Goal: Information Seeking & Learning: Learn about a topic

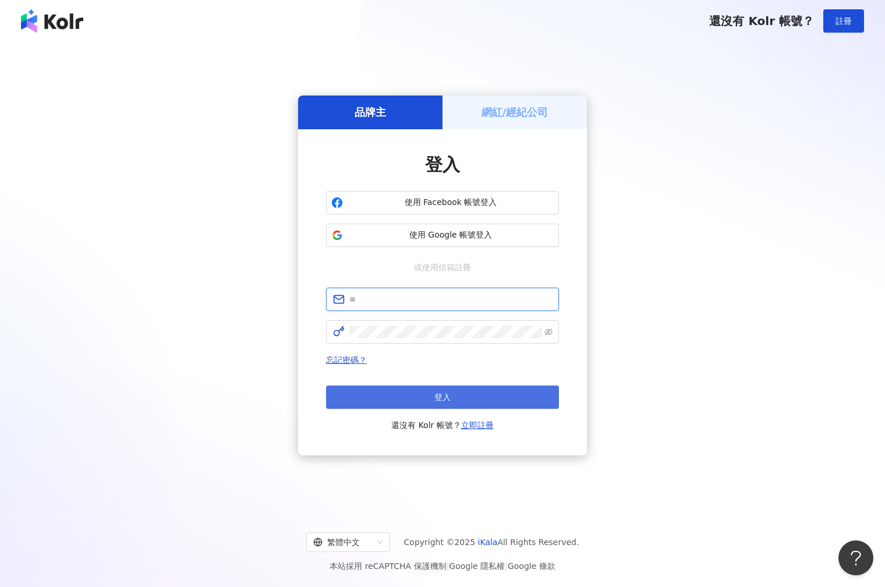
type input "**********"
click at [430, 400] on button "登入" at bounding box center [442, 396] width 233 height 23
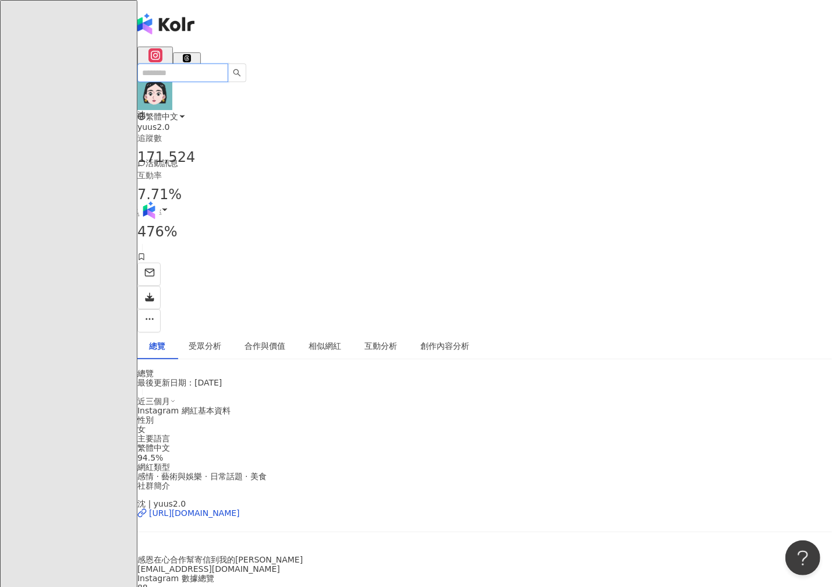
click at [202, 63] on input "search" at bounding box center [182, 72] width 91 height 19
paste input "**********"
type input "**********"
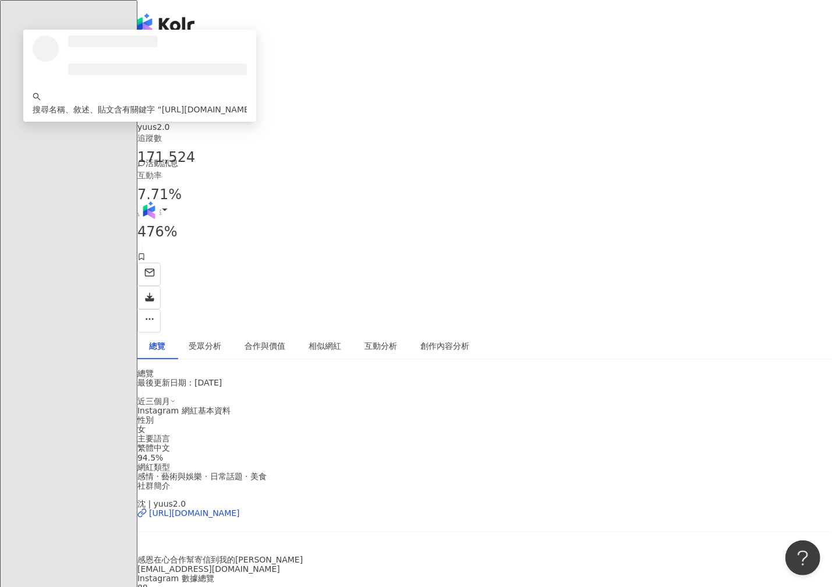
click at [194, 63] on input "**********" at bounding box center [186, 72] width 98 height 18
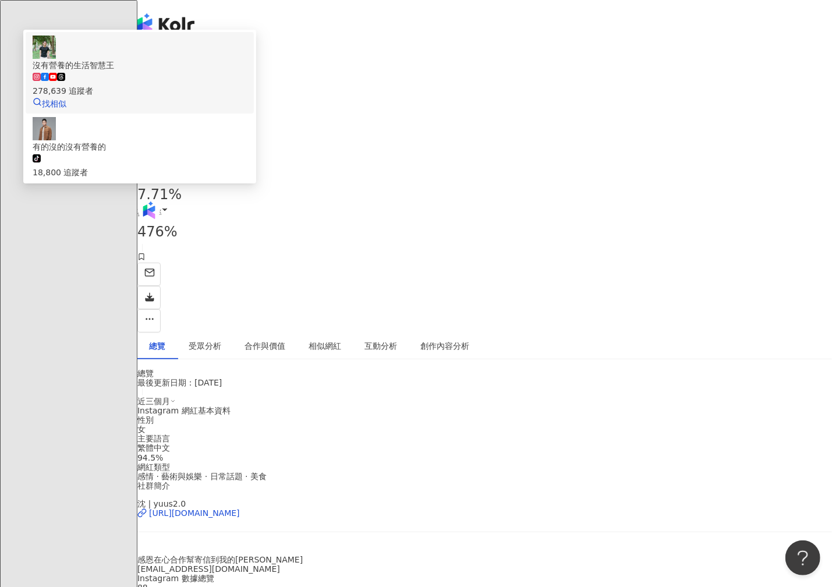
click at [224, 59] on div "沒有營養的生活智慧王" at bounding box center [140, 65] width 214 height 13
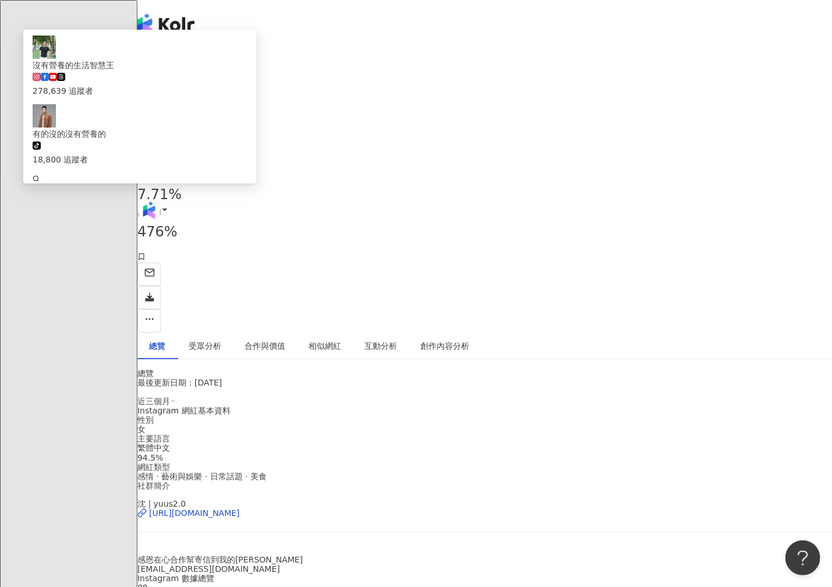
scroll to position [0, 0]
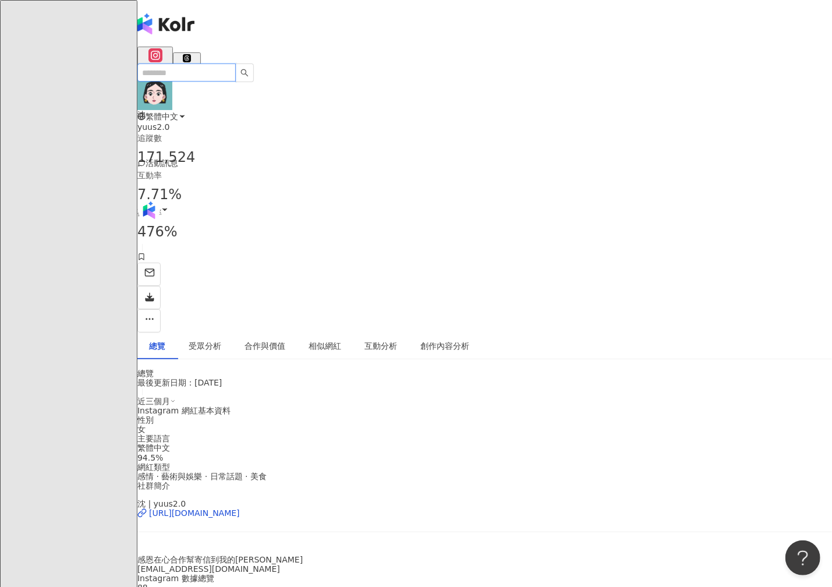
click at [175, 63] on input "search" at bounding box center [186, 72] width 98 height 18
paste input "**********"
type input "**********"
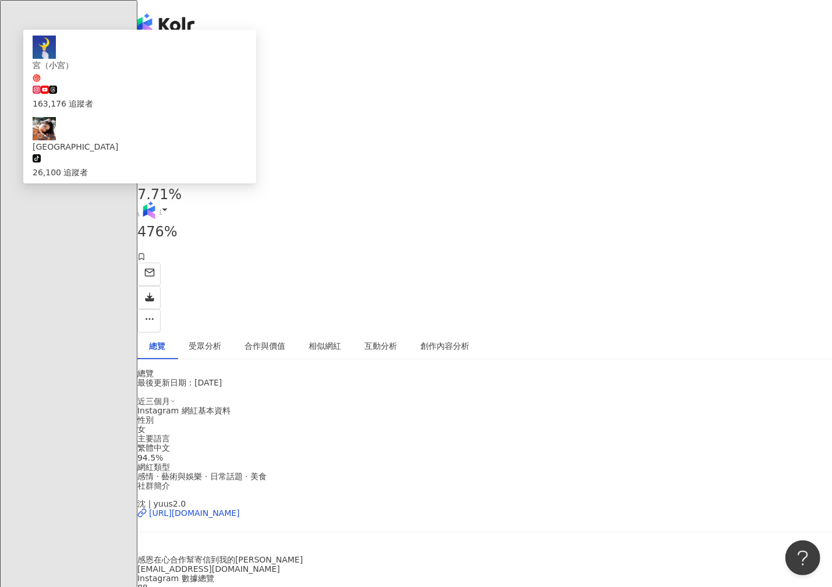
click at [238, 59] on span "宮（小宮）" at bounding box center [140, 71] width 214 height 24
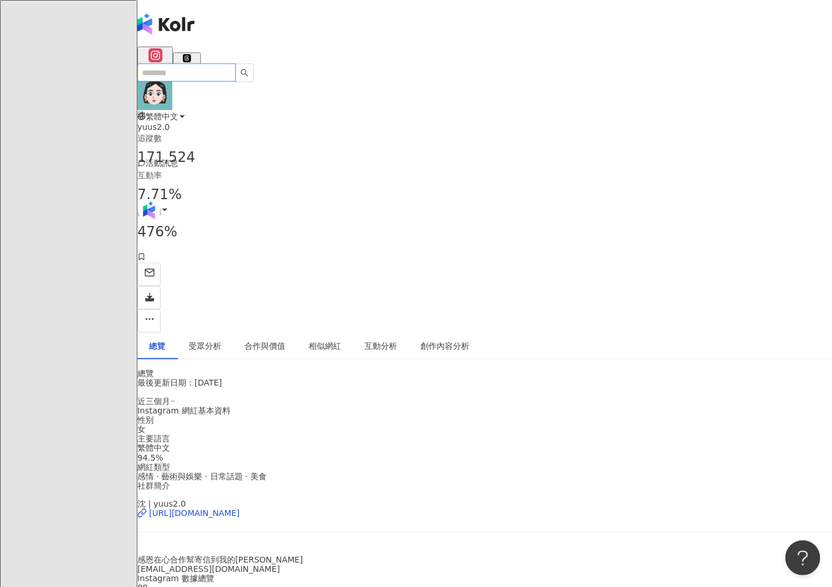
click at [223, 63] on input "search" at bounding box center [186, 72] width 98 height 18
paste input "********"
type input "********"
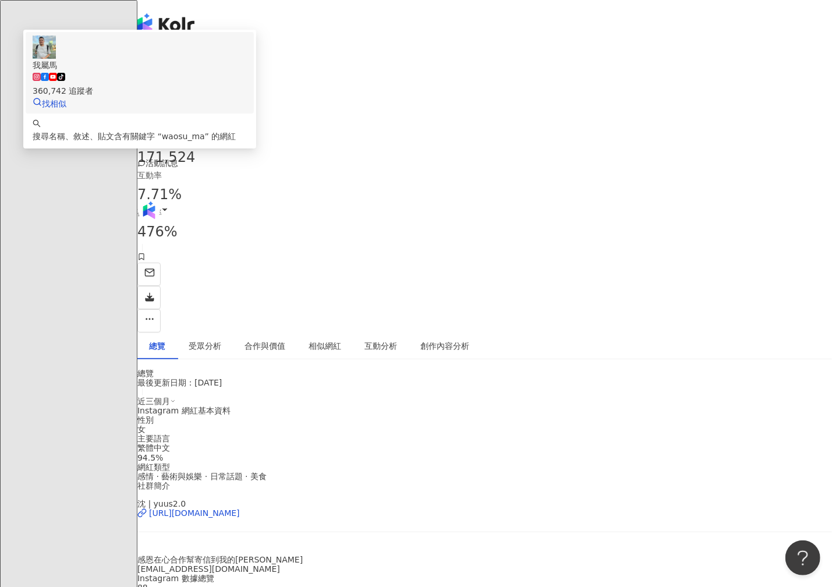
click at [237, 84] on div "360,742 追蹤者" at bounding box center [140, 90] width 214 height 13
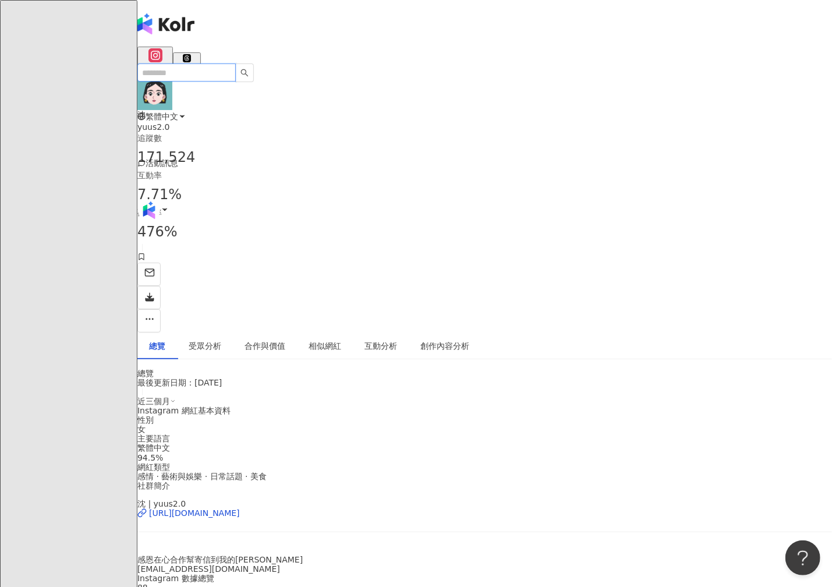
click at [204, 63] on input "search" at bounding box center [186, 72] width 98 height 18
paste input "**********"
type input "**********"
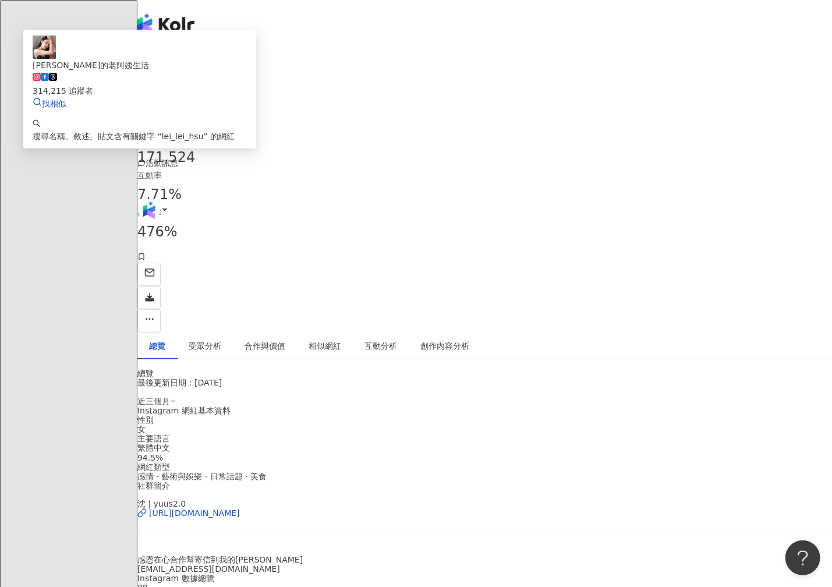
click at [229, 84] on div "314,215 追蹤者" at bounding box center [140, 90] width 214 height 13
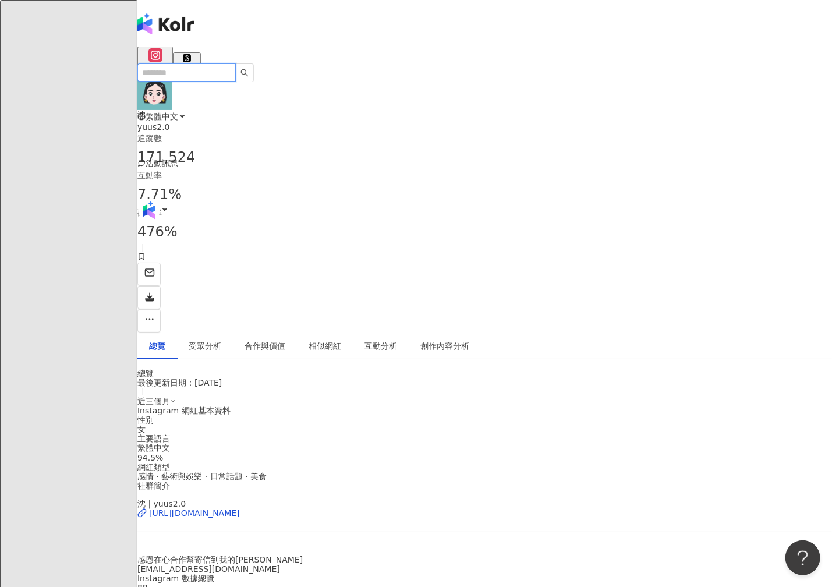
click at [219, 63] on input "search" at bounding box center [186, 72] width 98 height 18
paste input "********"
type input "********"
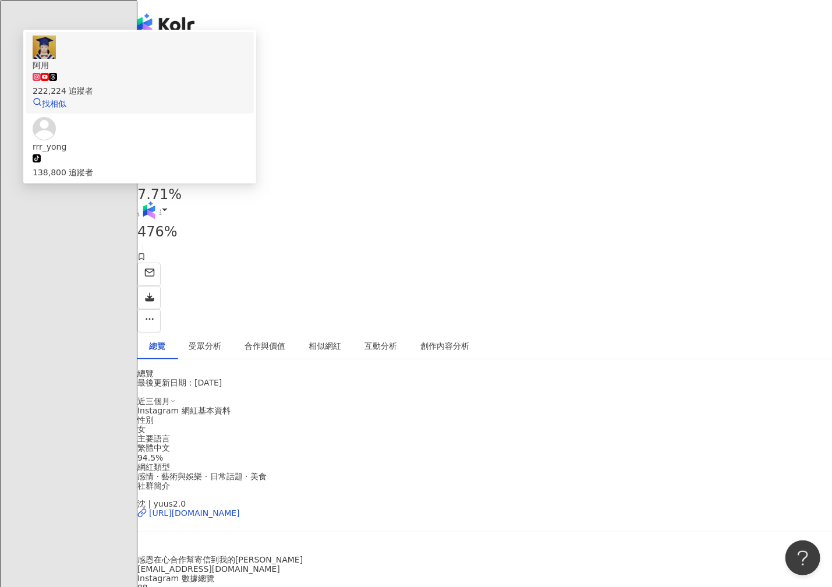
click at [230, 84] on div "222,224 追蹤者" at bounding box center [140, 90] width 214 height 13
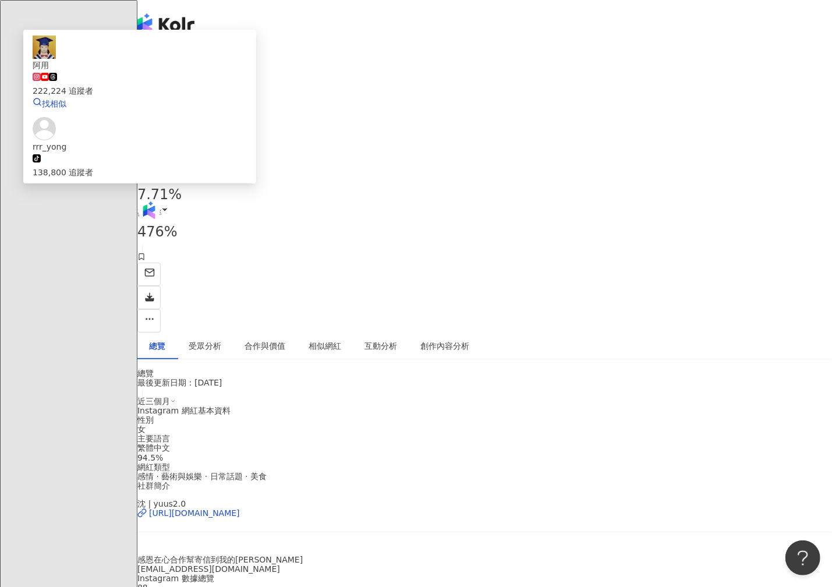
click at [208, 63] on input "search" at bounding box center [186, 72] width 98 height 18
paste input "*********"
type input "*********"
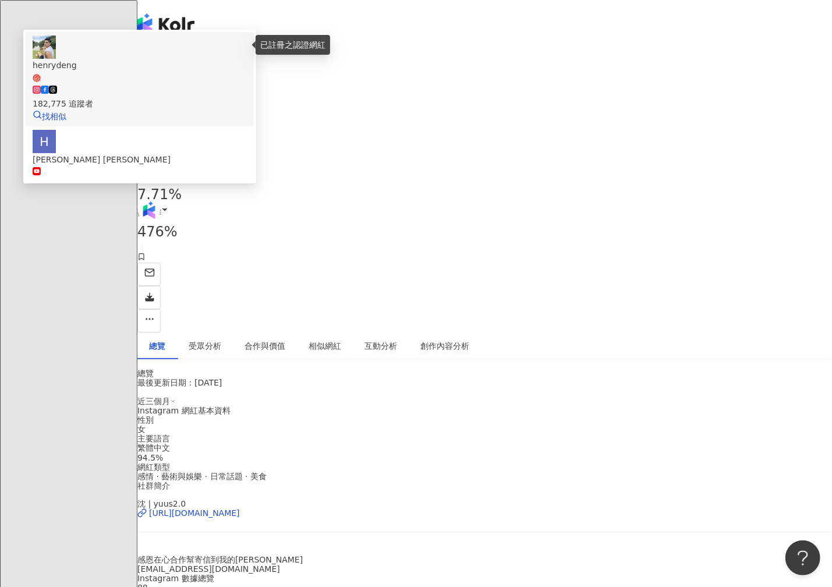
click at [41, 74] on icon at bounding box center [37, 78] width 8 height 8
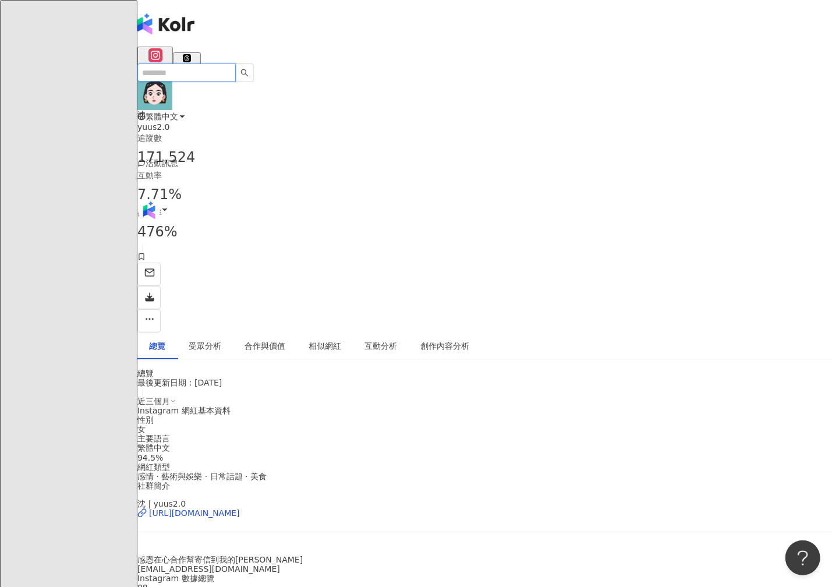
click at [193, 63] on input "search" at bounding box center [186, 72] width 98 height 18
paste input "*********"
type input "*********"
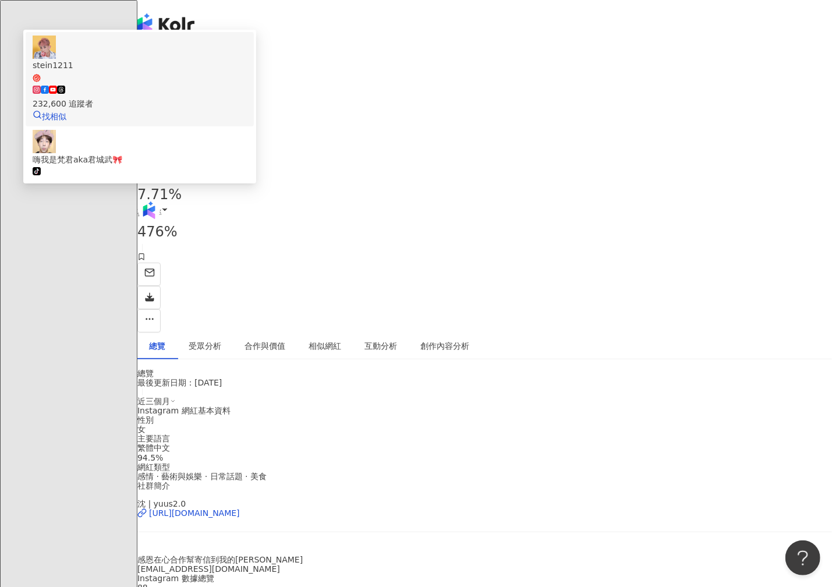
click at [229, 59] on div "stein1211" at bounding box center [140, 65] width 214 height 13
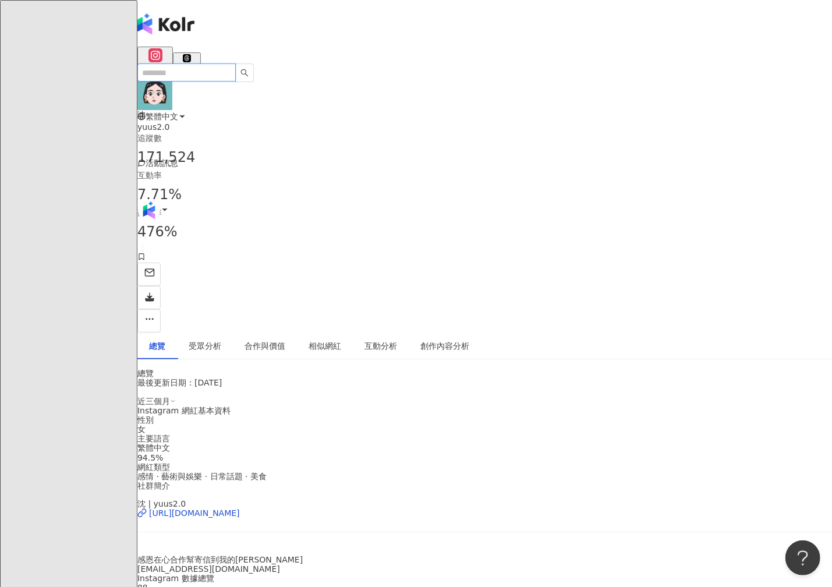
click at [173, 63] on input "search" at bounding box center [186, 72] width 98 height 18
paste input "*********"
type input "*********"
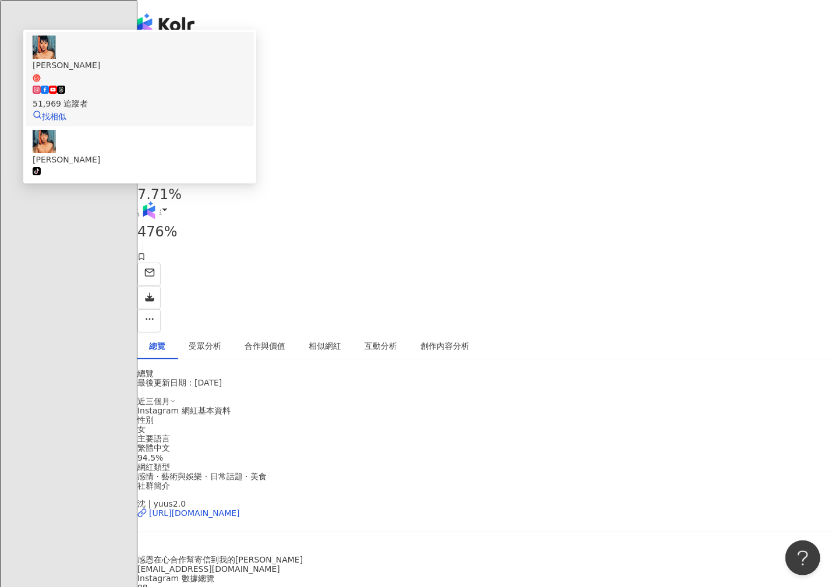
click at [246, 59] on span "邱千 Elio" at bounding box center [140, 71] width 214 height 24
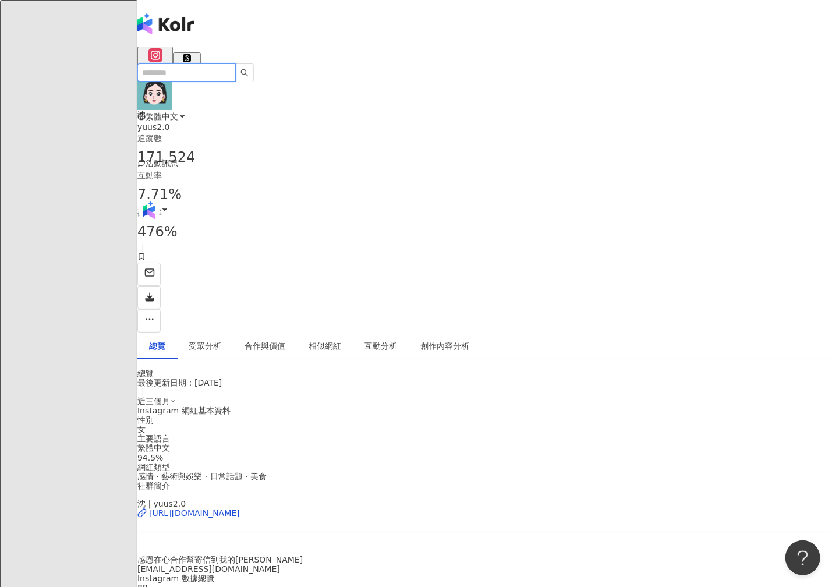
paste input "**********"
type input "**********"
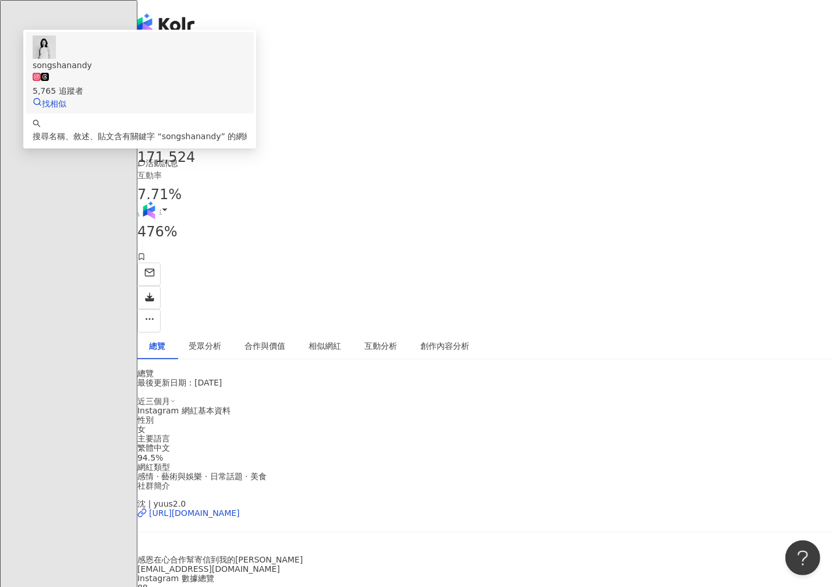
click at [247, 72] on div "5,765 追蹤者" at bounding box center [140, 85] width 214 height 26
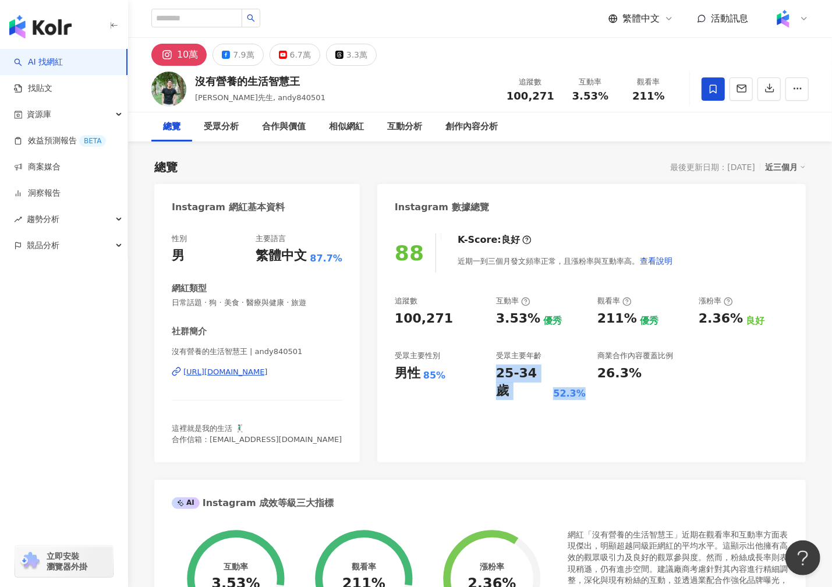
drag, startPoint x: 494, startPoint y: 372, endPoint x: 587, endPoint y: 371, distance: 93.2
click at [587, 371] on div "追蹤數 100,271 互動率 3.53% 優秀 觀看率 211% 優秀 漲粉率 2.36% 良好 受眾主要性別 男性 85% 受眾主要年齡 25-34 歲 …" at bounding box center [592, 348] width 394 height 104
copy div "25-34 歲 52.3%"
drag, startPoint x: 392, startPoint y: 372, endPoint x: 455, endPoint y: 371, distance: 62.9
click at [456, 371] on div "88 K-Score : 良好 近期一到三個月發文頻率正常，且漲粉率與互動率高。 查看說明 追蹤數 100,271 互動率 3.53% 優秀 觀看率 211%…" at bounding box center [591, 342] width 428 height 240
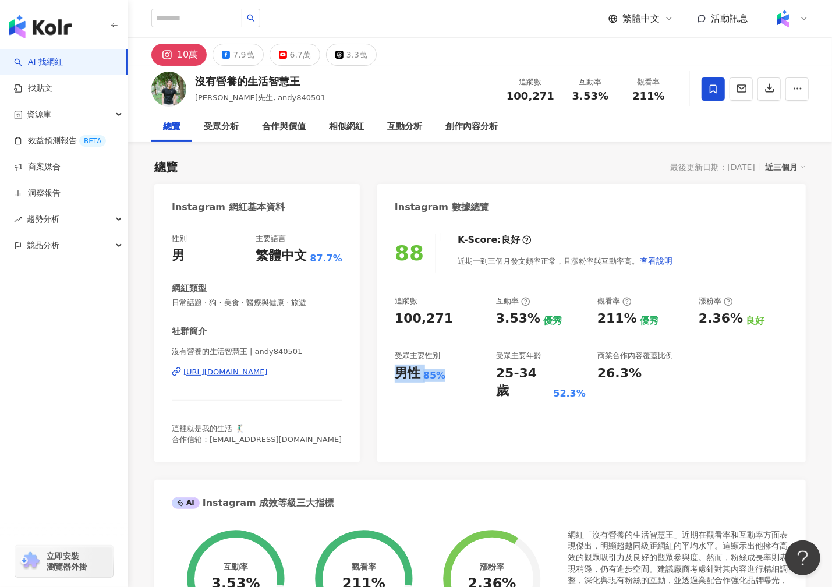
click at [444, 373] on div "85%" at bounding box center [434, 375] width 22 height 13
drag, startPoint x: 449, startPoint y: 373, endPoint x: 389, endPoint y: 370, distance: 60.6
click at [389, 370] on div "88 K-Score : 良好 近期一到三個月發文頻率正常，且漲粉率與互動率高。 查看說明 追蹤數 100,271 互動率 3.53% 優秀 觀看率 211%…" at bounding box center [591, 342] width 428 height 240
copy div "男性 85%"
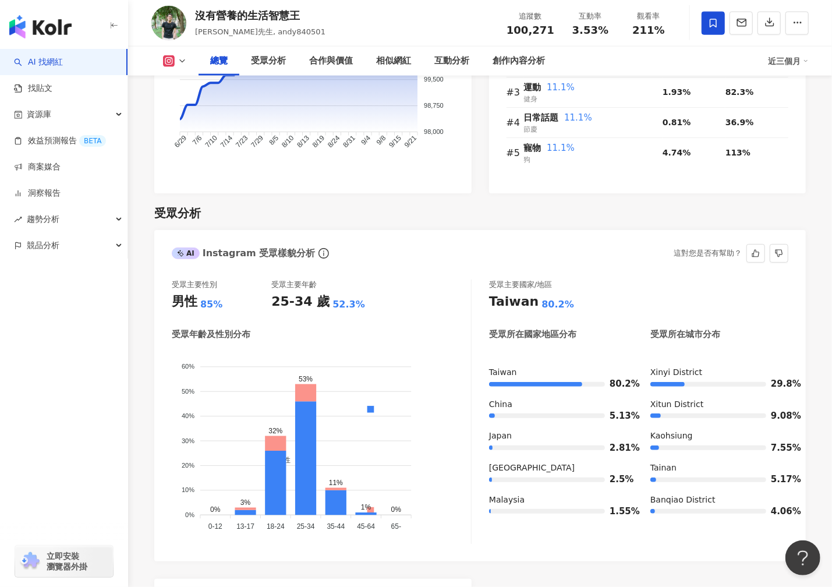
scroll to position [857, 0]
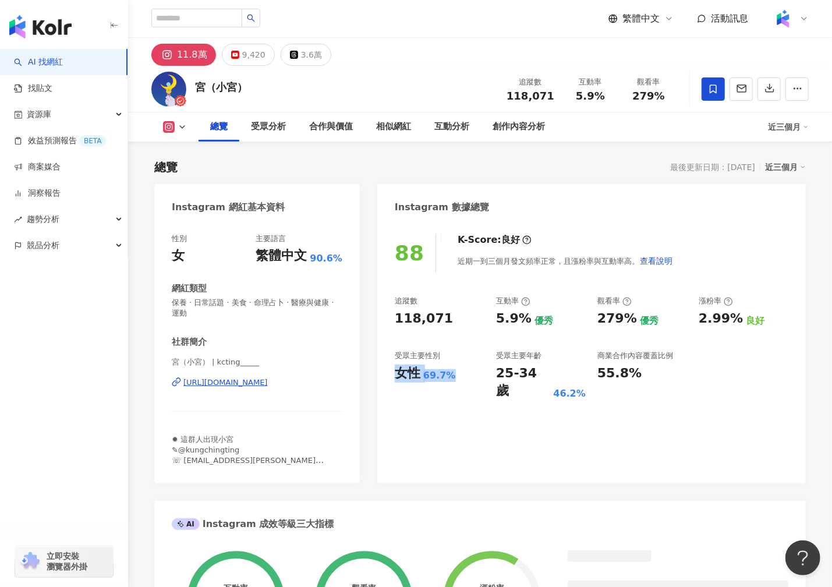
drag, startPoint x: 406, startPoint y: 377, endPoint x: 396, endPoint y: 376, distance: 9.9
click at [396, 376] on div "女性 69.7%" at bounding box center [440, 373] width 90 height 18
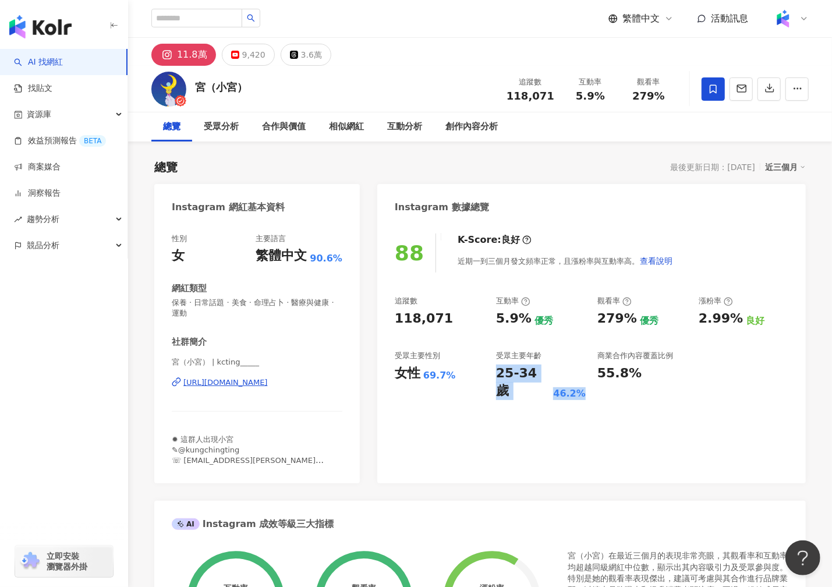
drag, startPoint x: 495, startPoint y: 374, endPoint x: 578, endPoint y: 373, distance: 83.2
click at [579, 374] on div "追蹤數 118,071 互動率 5.9% 優秀 觀看率 279% 優秀 漲粉率 2.99% 良好 受眾主要性別 女性 69.7% 受眾主要年齡 25-34 歲…" at bounding box center [592, 348] width 394 height 104
copy div "25-34 歲 46.2%"
click at [211, 19] on input "search" at bounding box center [196, 18] width 91 height 19
paste input "*********"
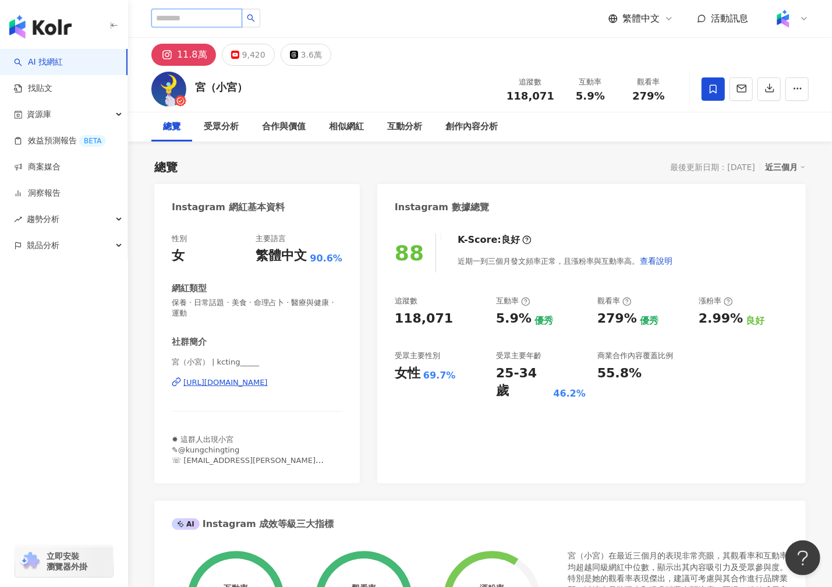
type input "*********"
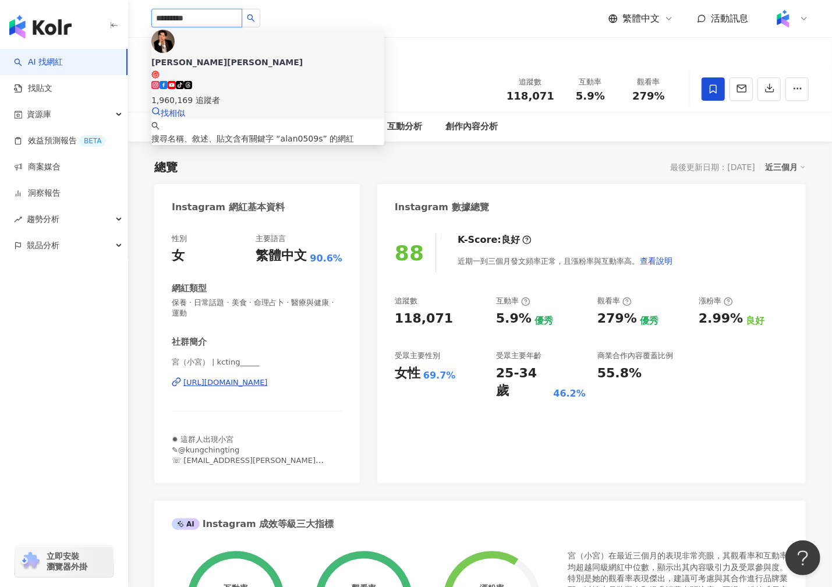
click at [160, 70] on icon at bounding box center [155, 74] width 8 height 8
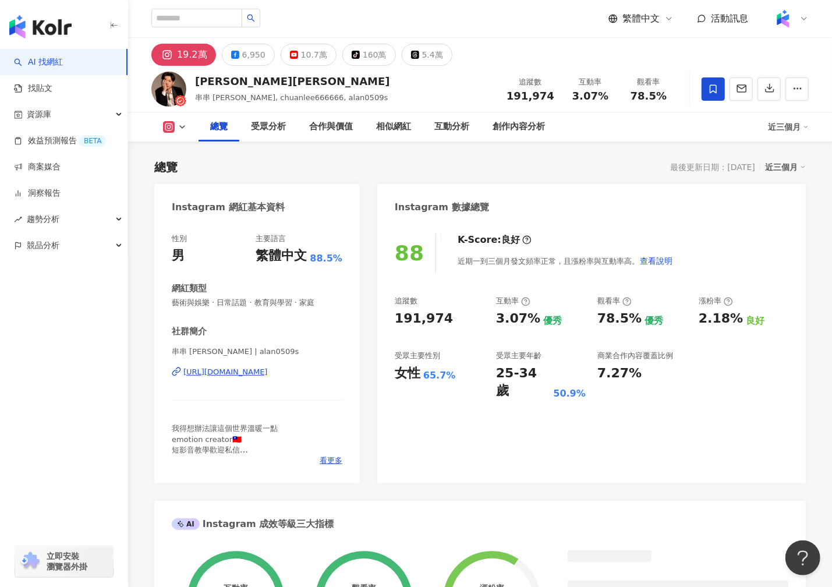
click at [615, 398] on div "88 K-Score : 良好 近期一到三個月發文頻率正常，且漲粉率與互動率高。 查看說明 追蹤數 191,974 互動率 3.07% 優秀 觀看率 78.5…" at bounding box center [591, 352] width 428 height 261
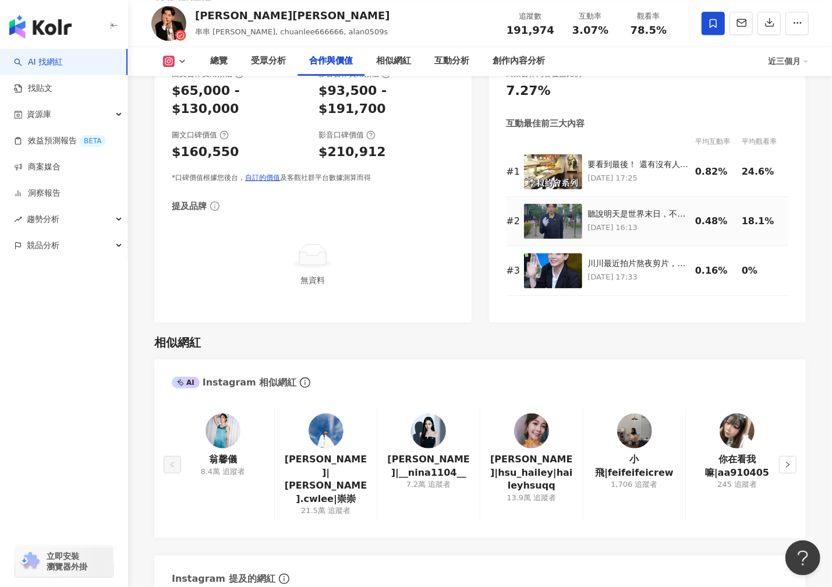
scroll to position [1311, 0]
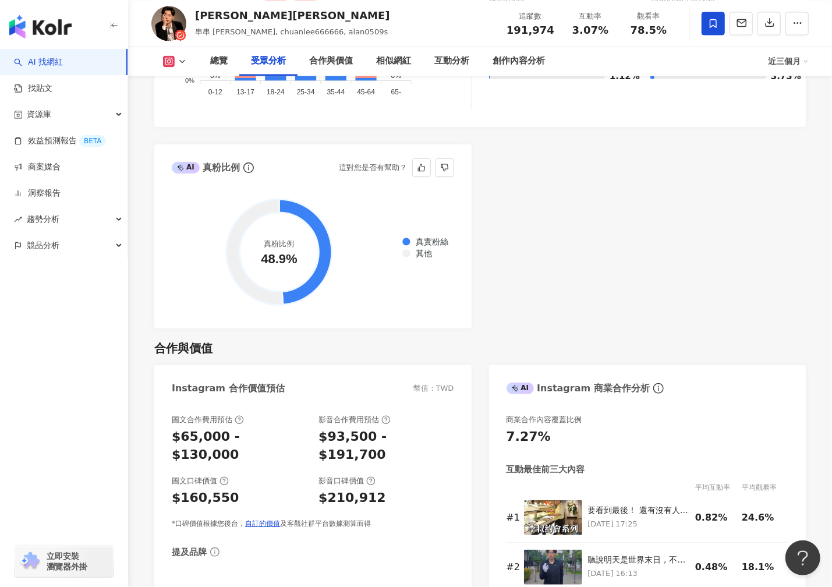
drag, startPoint x: 260, startPoint y: 257, endPoint x: 298, endPoint y: 257, distance: 38.4
click at [298, 257] on circle at bounding box center [279, 251] width 79 height 79
drag, startPoint x: 265, startPoint y: 242, endPoint x: 294, endPoint y: 248, distance: 29.1
click at [294, 248] on circle at bounding box center [279, 251] width 79 height 79
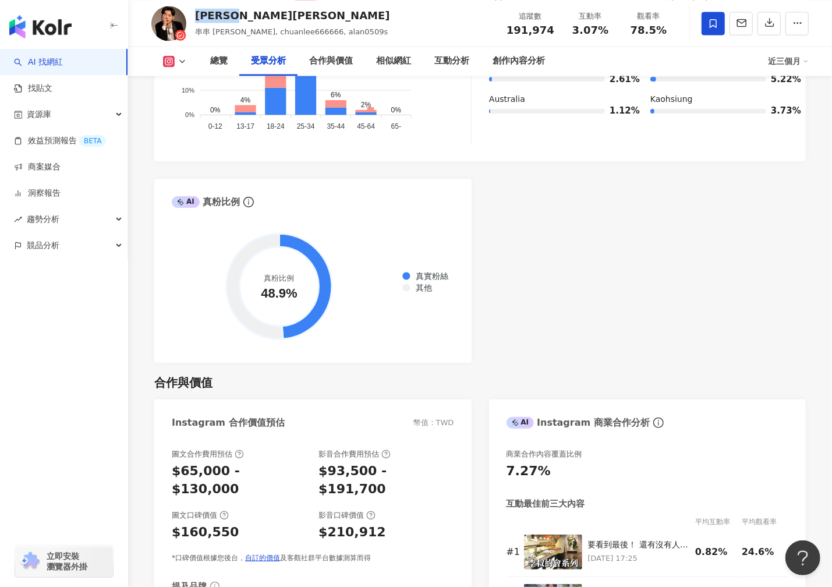
drag, startPoint x: 236, startPoint y: 15, endPoint x: 193, endPoint y: 15, distance: 43.1
click at [193, 15] on div "Alan李川 串串 李川, chuanlee666666, alan0509s 追蹤數 191,974 互動率 3.07% 觀看率 78.5%" at bounding box center [480, 23] width 704 height 46
copy div "Alan李川"
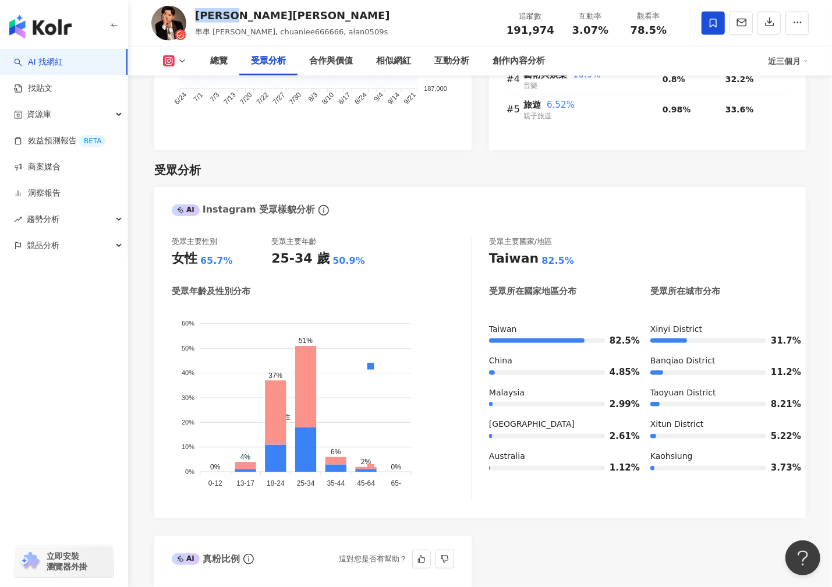
scroll to position [1104, 0]
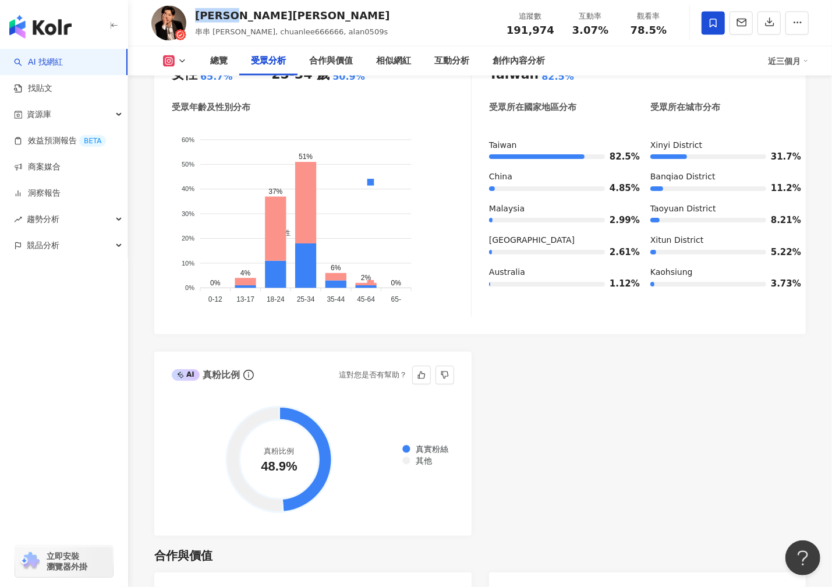
drag, startPoint x: 256, startPoint y: 466, endPoint x: 331, endPoint y: 466, distance: 75.1
click at [331, 466] on g at bounding box center [278, 458] width 105 height 105
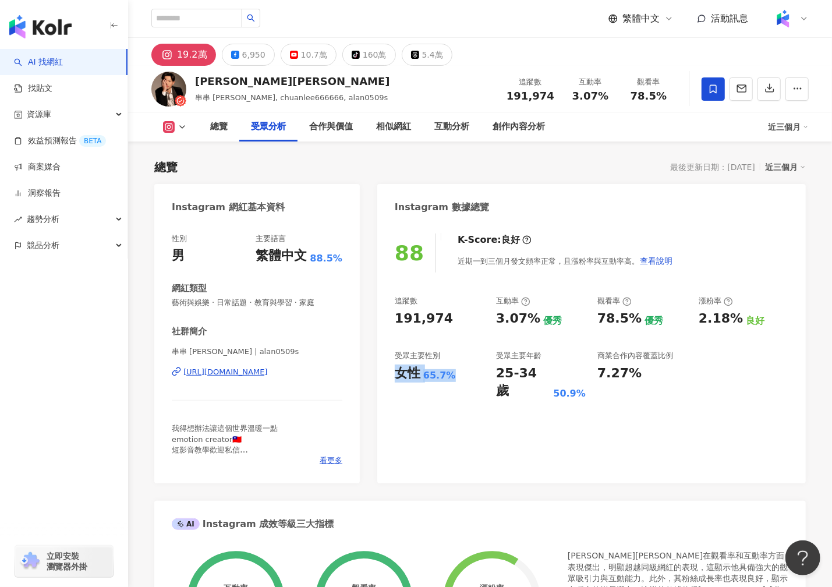
drag, startPoint x: 393, startPoint y: 373, endPoint x: 461, endPoint y: 373, distance: 68.1
click at [461, 373] on div "88 K-Score : 良好 近期一到三個月發文頻率正常，且漲粉率與互動率高。 查看說明 追蹤數 191,974 互動率 3.07% 優秀 觀看率 78.5…" at bounding box center [591, 352] width 428 height 261
copy div "女性 65.7%"
drag, startPoint x: 498, startPoint y: 371, endPoint x: 580, endPoint y: 372, distance: 82.7
click at [580, 372] on div "25-34 歲 50.9%" at bounding box center [541, 382] width 90 height 36
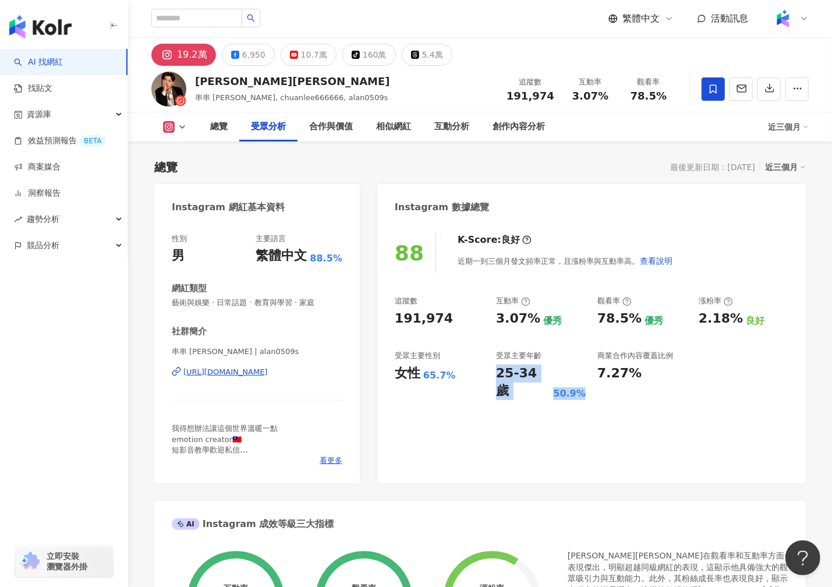
copy div "25-34 歲 50.9%"
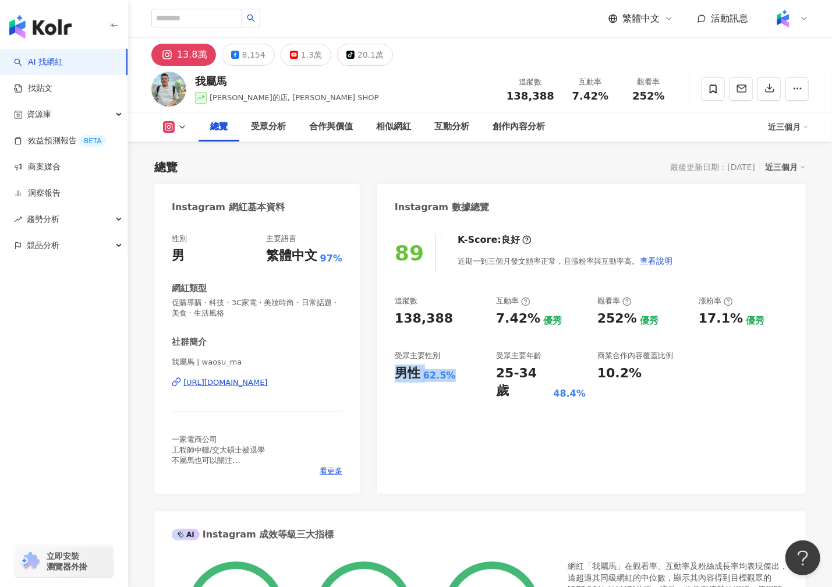
drag, startPoint x: 459, startPoint y: 374, endPoint x: 398, endPoint y: 374, distance: 60.5
click at [398, 374] on div "男性 62.5%" at bounding box center [440, 373] width 90 height 18
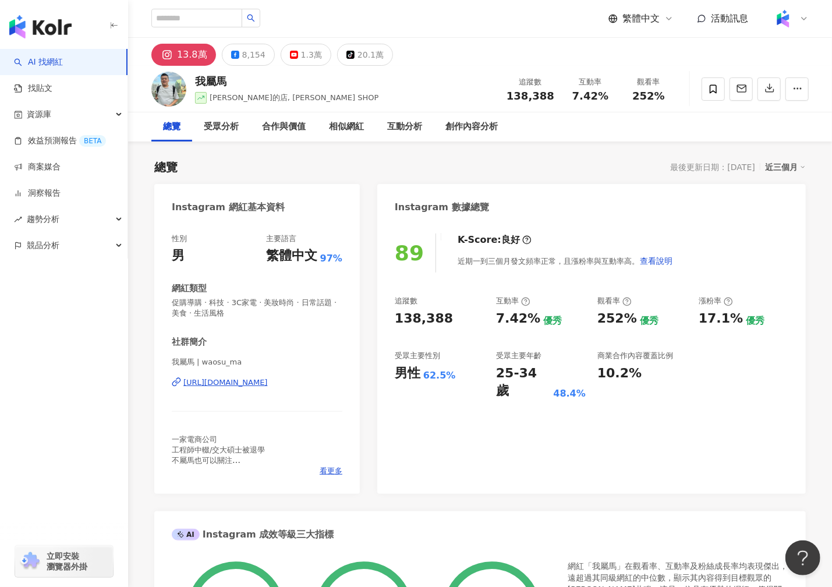
click at [416, 387] on div "89 K-Score : 良好 近期一到三個月發文頻率正常，且漲粉率與互動率高。 查看說明 追蹤數 138,388 互動率 7.42% 優秀 觀看率 252%…" at bounding box center [591, 358] width 428 height 272
drag, startPoint x: 456, startPoint y: 375, endPoint x: 393, endPoint y: 375, distance: 62.9
click at [393, 375] on div "89 K-Score : 良好 近期一到三個月發文頻率正常，且漲粉率與互動率高。 查看說明 追蹤數 138,388 互動率 7.42% 優秀 觀看率 252%…" at bounding box center [591, 358] width 428 height 272
copy div "男性 62.5%"
drag, startPoint x: 495, startPoint y: 375, endPoint x: 583, endPoint y: 375, distance: 88.5
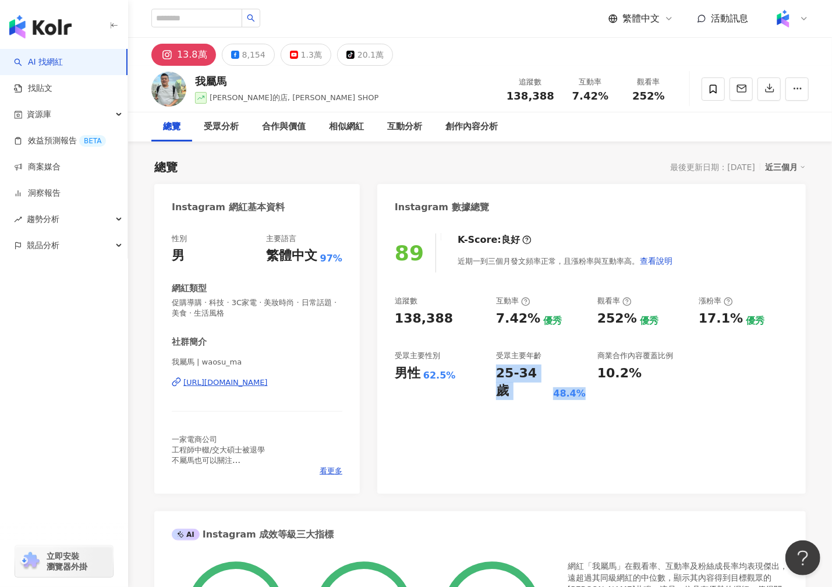
click at [583, 375] on div "追蹤數 138,388 互動率 7.42% 優秀 觀看率 252% 優秀 漲粉率 17.1% 優秀 受眾主要性別 男性 62.5% 受眾主要年齡 25-34 …" at bounding box center [592, 348] width 394 height 104
copy div "25-34 歲 48.4%"
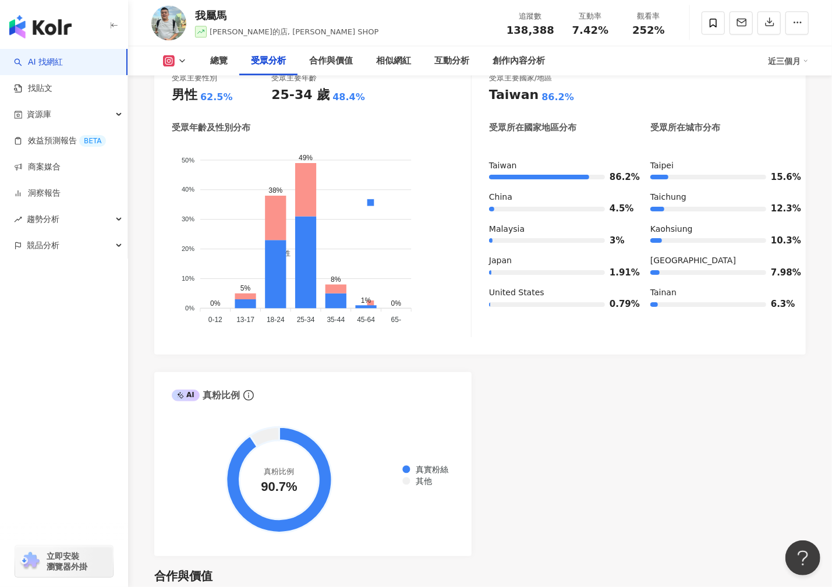
scroll to position [1113, 0]
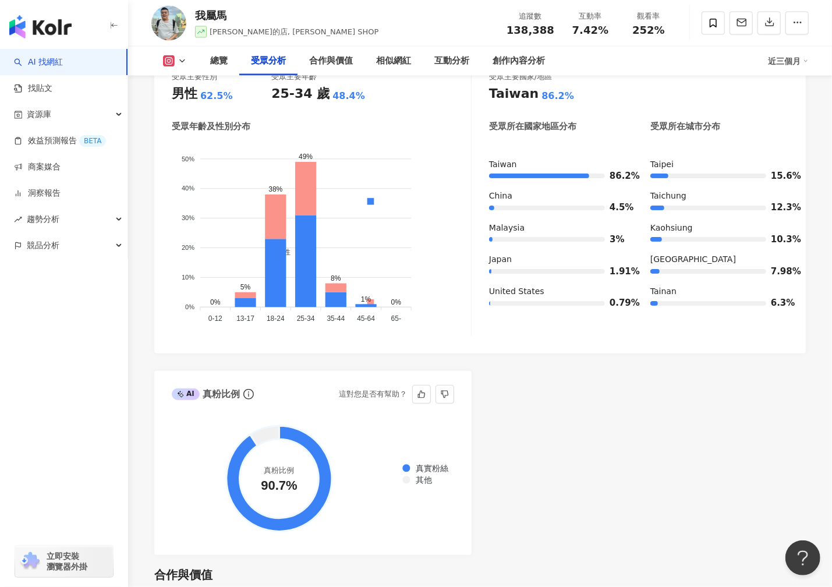
drag, startPoint x: 258, startPoint y: 465, endPoint x: 299, endPoint y: 465, distance: 41.3
click at [299, 465] on circle at bounding box center [279, 478] width 79 height 79
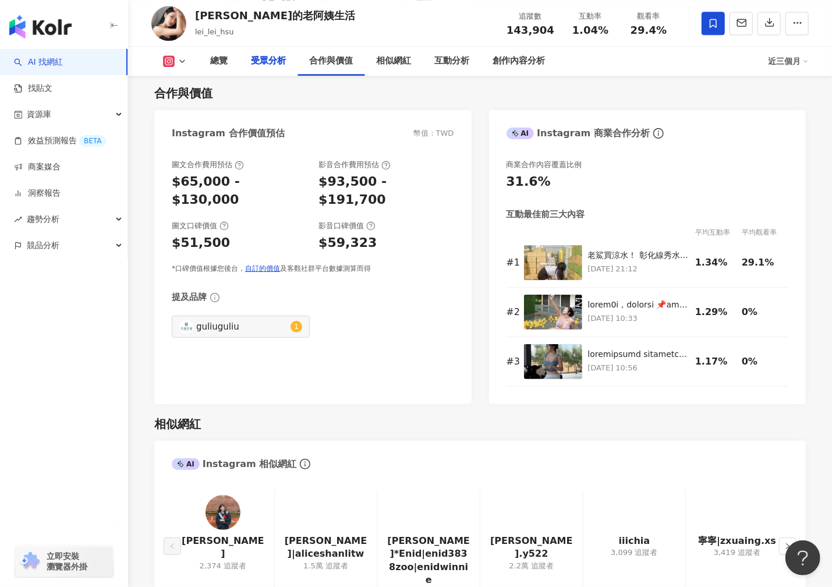
scroll to position [1252, 0]
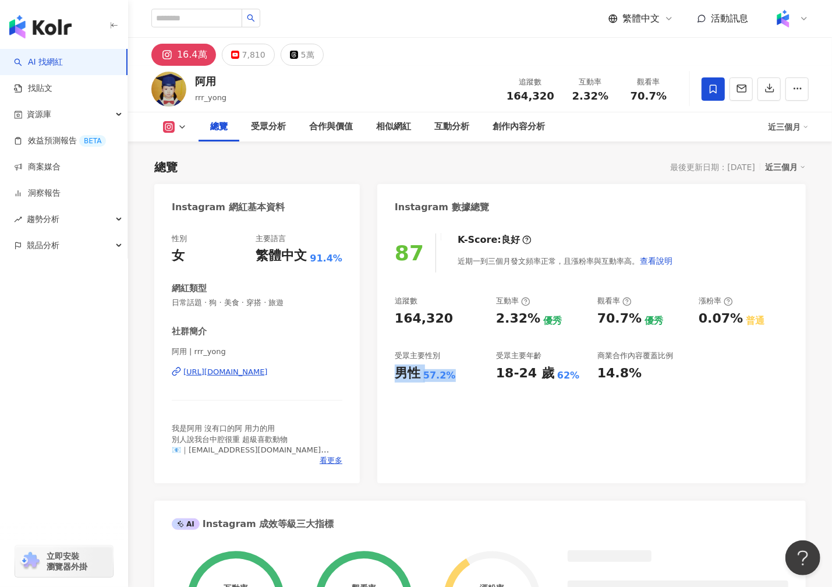
click at [452, 372] on div "男性 57.2%" at bounding box center [440, 373] width 90 height 18
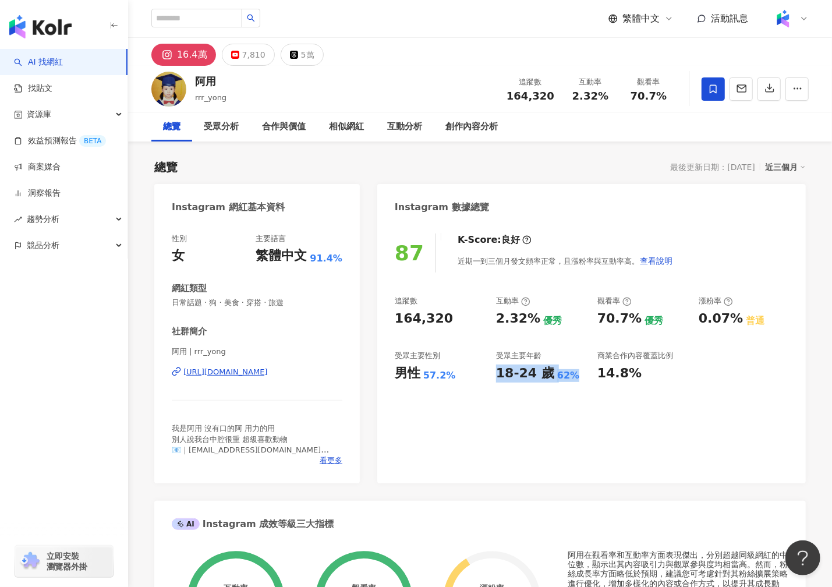
drag, startPoint x: 496, startPoint y: 374, endPoint x: 588, endPoint y: 374, distance: 92.0
click at [573, 374] on div "18-24 歲 62%" at bounding box center [541, 373] width 90 height 18
copy div "18-24 歲 62%"
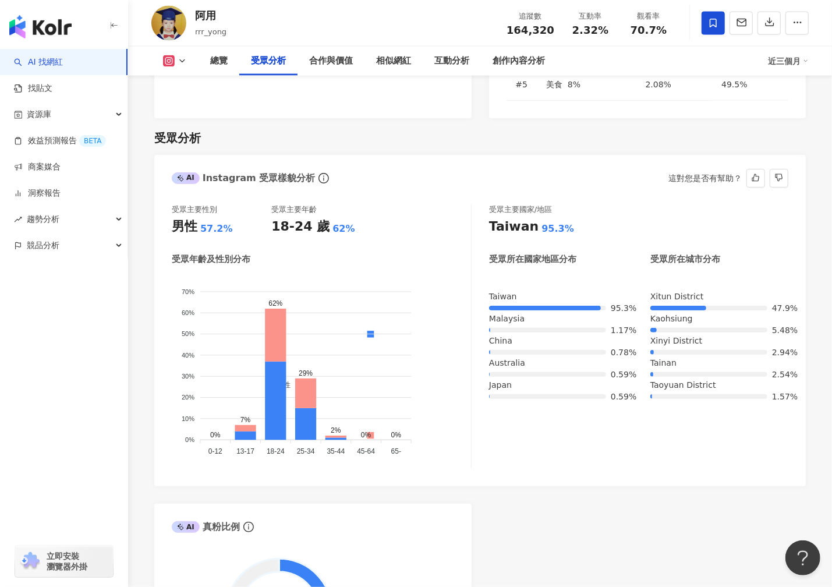
scroll to position [1060, 0]
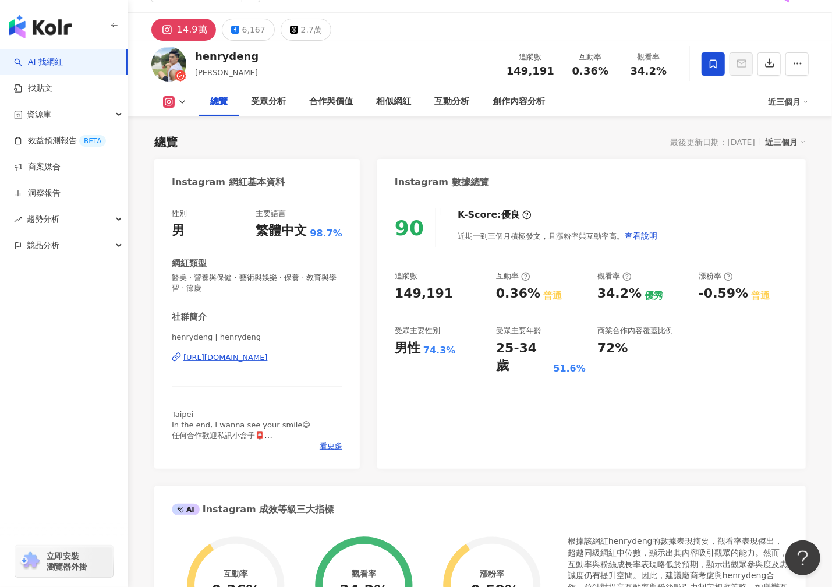
scroll to position [37, 0]
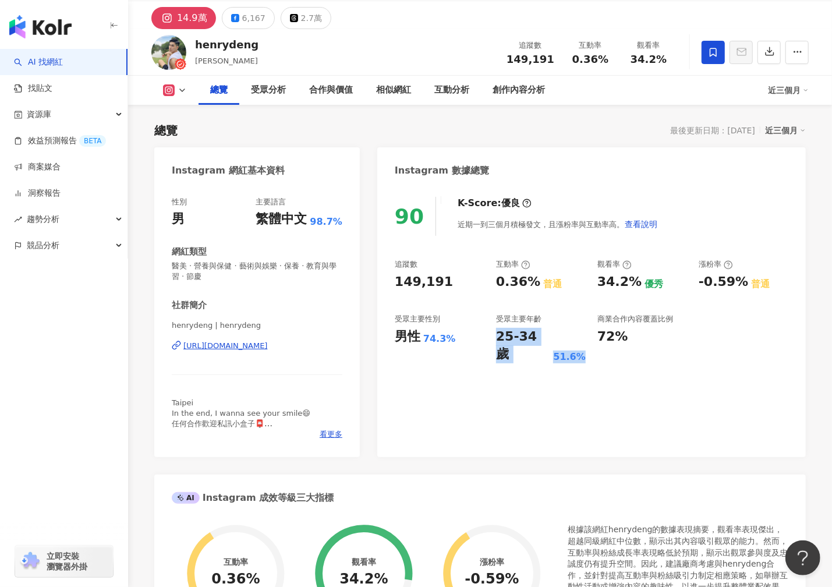
drag, startPoint x: 496, startPoint y: 337, endPoint x: 583, endPoint y: 342, distance: 86.9
click at [583, 342] on div "25-34 歲 51.6%" at bounding box center [541, 346] width 90 height 36
copy div "25-34 歲 51.6%"
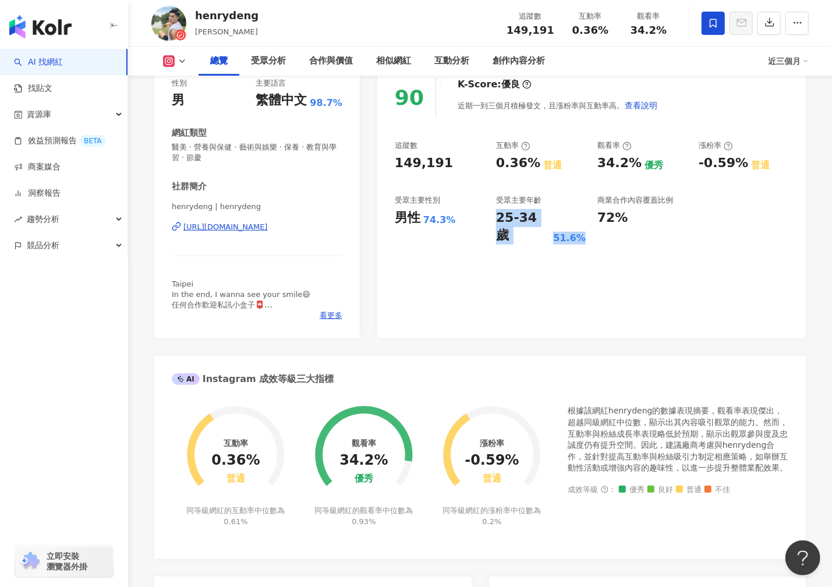
scroll to position [0, 0]
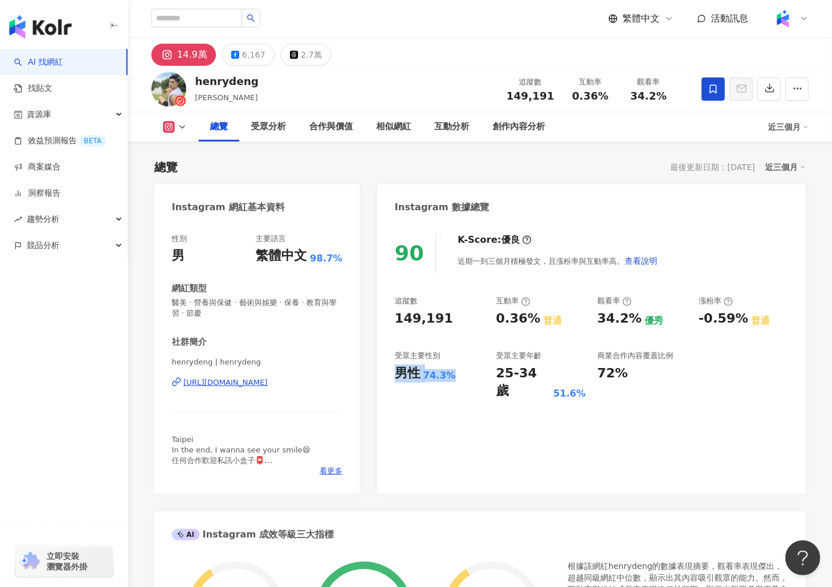
drag, startPoint x: 453, startPoint y: 372, endPoint x: 393, endPoint y: 373, distance: 60.6
click at [393, 373] on div "90 K-Score : 優良 近期一到三個月積極發文，且漲粉率與互動率高。 查看說明 追蹤數 149,191 互動率 0.36% 普通 觀看率 34.2% …" at bounding box center [591, 358] width 428 height 272
copy div "男性 74.3%"
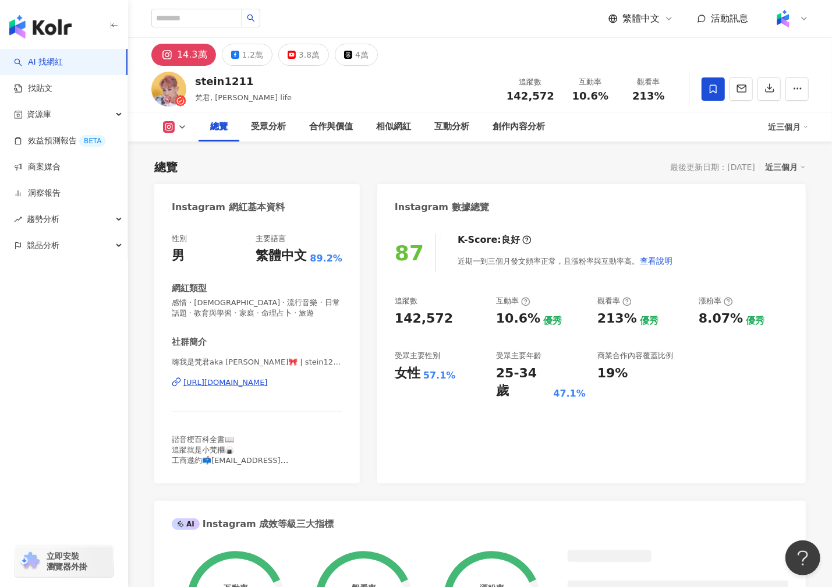
click at [559, 98] on div "追蹤數 142,572" at bounding box center [530, 88] width 62 height 25
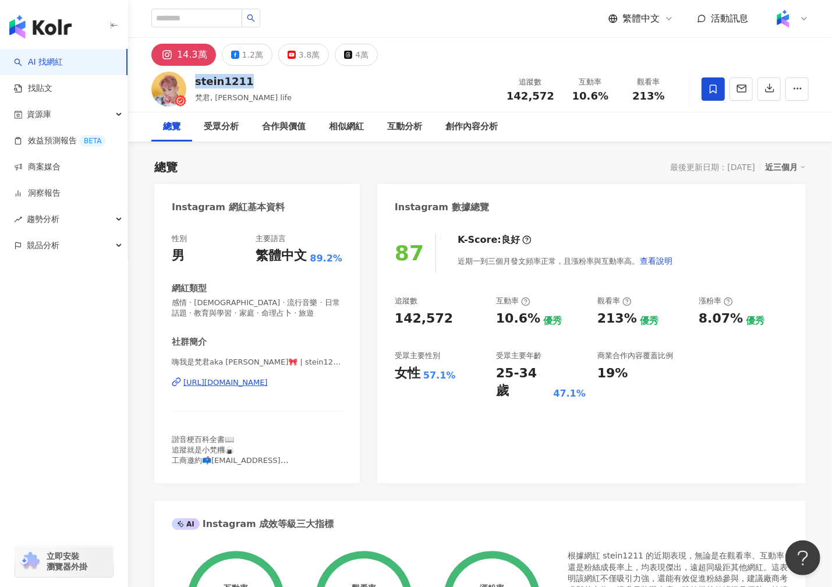
drag, startPoint x: 197, startPoint y: 81, endPoint x: 253, endPoint y: 81, distance: 56.5
click at [253, 81] on div "stein1211" at bounding box center [243, 81] width 97 height 15
copy div "stein1211"
click at [399, 374] on div "女性" at bounding box center [408, 373] width 26 height 18
drag, startPoint x: 399, startPoint y: 374, endPoint x: 457, endPoint y: 374, distance: 57.6
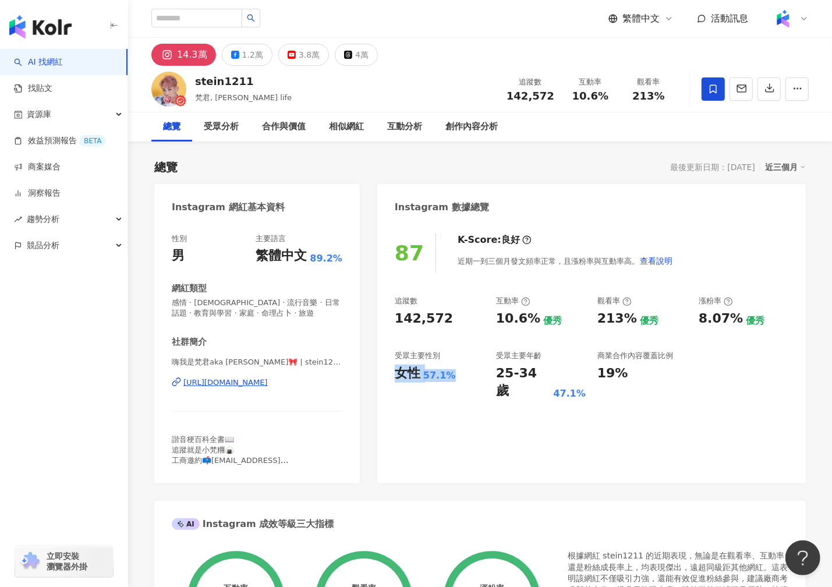
click at [457, 374] on div "女性 57.1%" at bounding box center [440, 373] width 90 height 18
copy div "女性 57.1%"
drag, startPoint x: 501, startPoint y: 373, endPoint x: 565, endPoint y: 373, distance: 64.0
click at [565, 373] on div "25-34 歲 47.1%" at bounding box center [541, 382] width 90 height 36
click at [565, 387] on div "47.1%" at bounding box center [569, 393] width 33 height 13
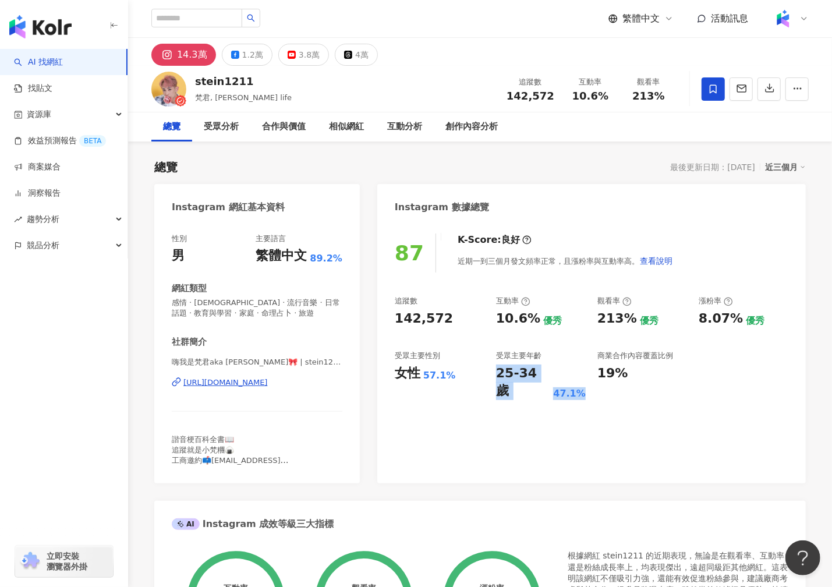
drag, startPoint x: 495, startPoint y: 374, endPoint x: 577, endPoint y: 374, distance: 82.7
click at [577, 374] on div "追蹤數 142,572 互動率 10.6% 優秀 觀看率 213% 優秀 漲粉率 8.07% 優秀 受眾主要性別 女性 57.1% 受眾主要年齡 25-34 …" at bounding box center [592, 348] width 394 height 104
copy div "25-34 歲 47.1%"
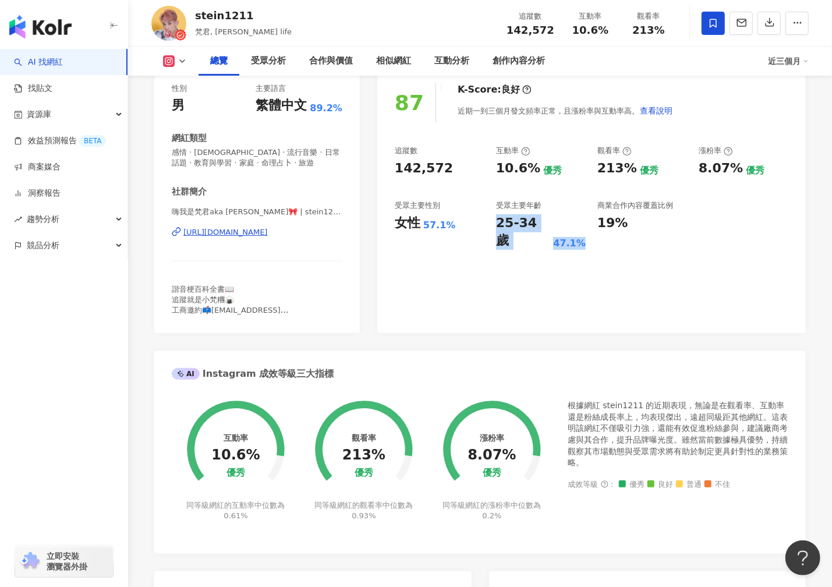
scroll to position [1146, 0]
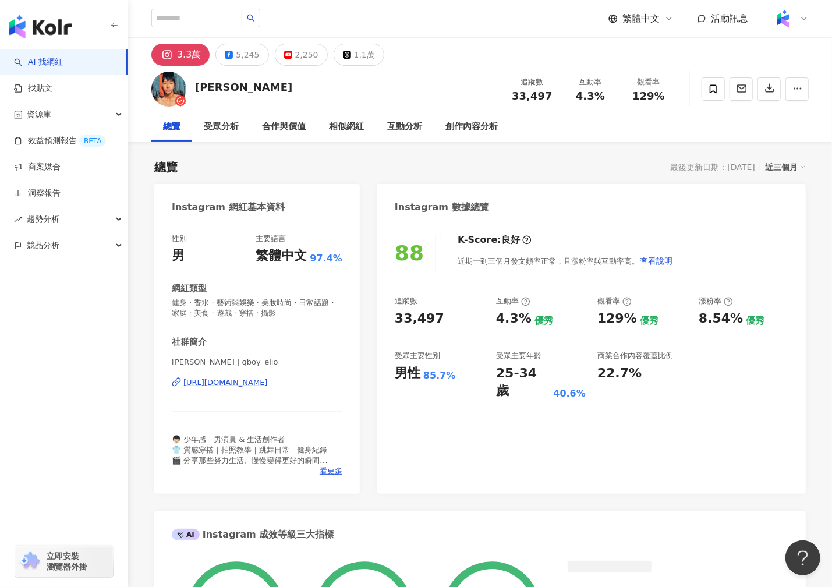
scroll to position [22, 0]
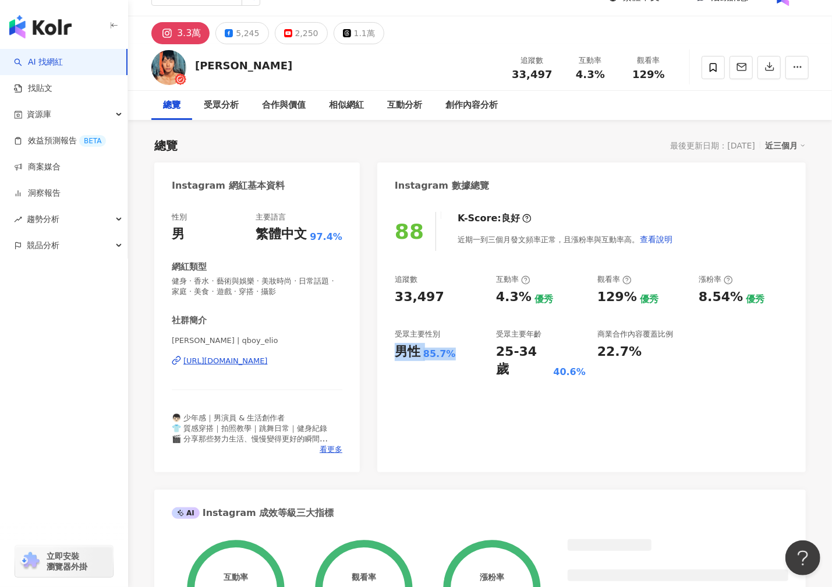
drag, startPoint x: 395, startPoint y: 351, endPoint x: 466, endPoint y: 349, distance: 70.5
click at [466, 349] on div "男性 85.7%" at bounding box center [440, 352] width 90 height 18
copy div "男性 85.7%"
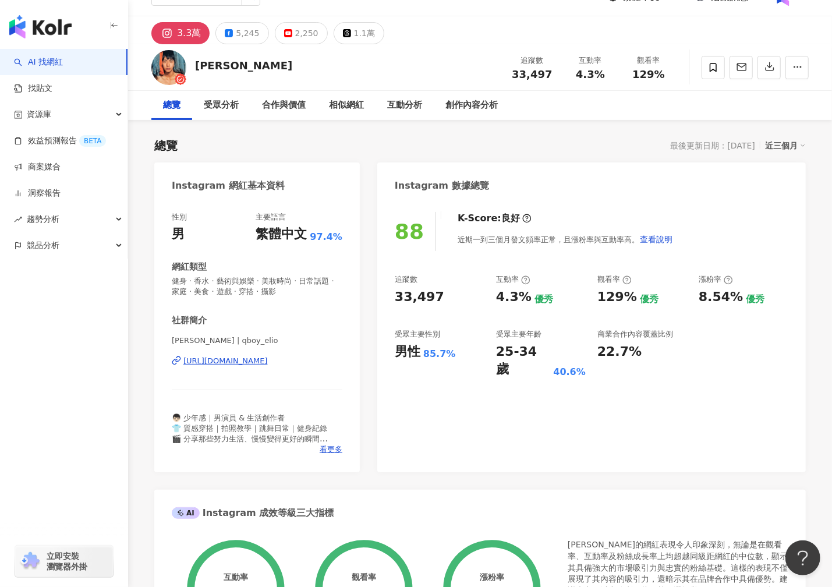
click at [498, 354] on div "25-34 歲" at bounding box center [523, 361] width 54 height 36
drag, startPoint x: 498, startPoint y: 353, endPoint x: 584, endPoint y: 353, distance: 86.2
click at [584, 353] on div "25-34 歲 40.6%" at bounding box center [541, 361] width 90 height 36
copy div "25-34 歲 40.6%"
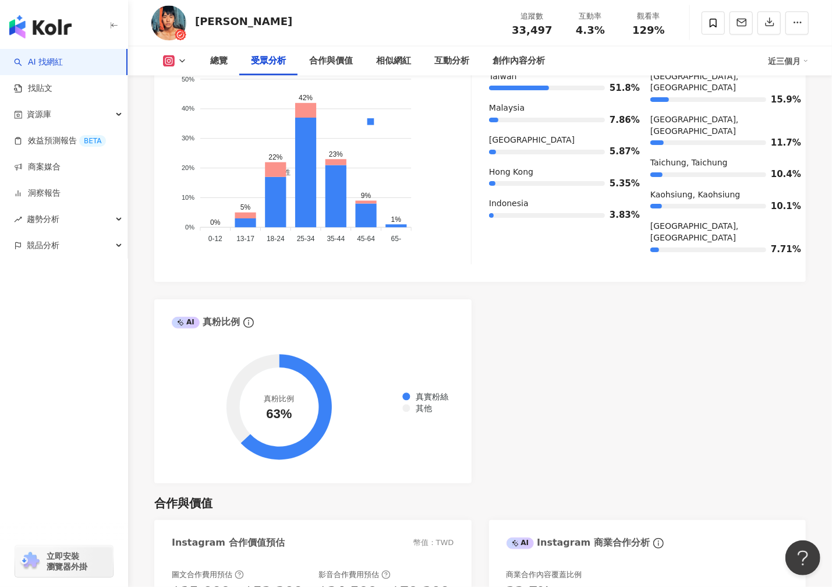
scroll to position [0, 0]
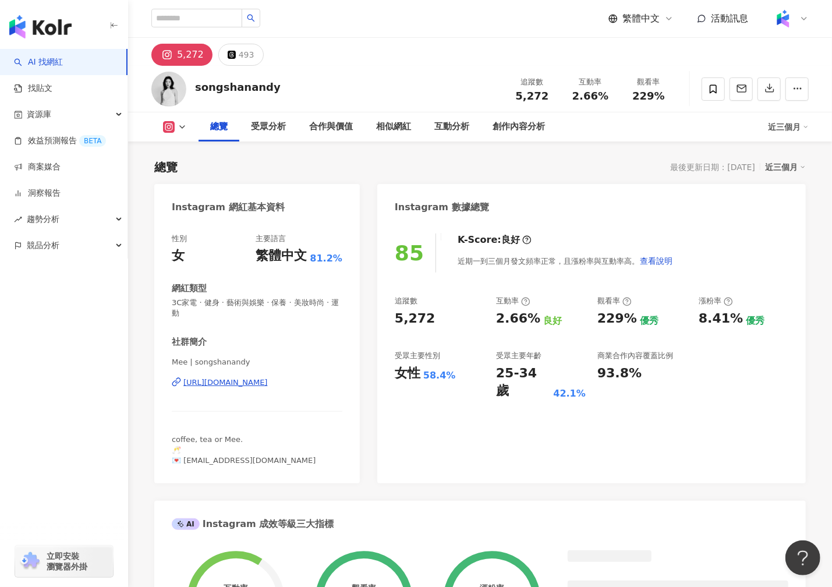
click at [405, 378] on div "女性 58.4%" at bounding box center [440, 373] width 90 height 18
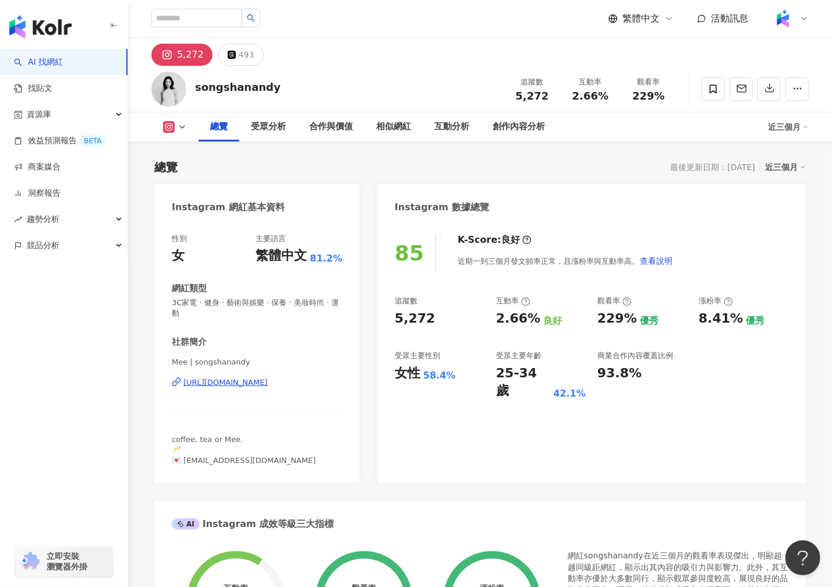
click at [391, 377] on div "85 K-Score : 良好 近期一到三個月發文頻率正常，且漲粉率與互動率高。 查看說明 追蹤數 5,272 互動率 2.66% 良好 觀看率 229% 優…" at bounding box center [591, 352] width 428 height 261
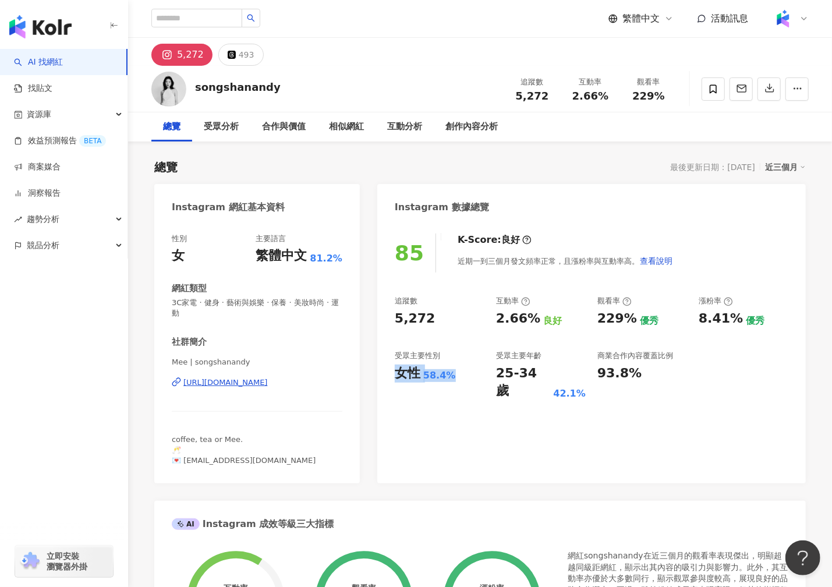
drag, startPoint x: 442, startPoint y: 374, endPoint x: 455, endPoint y: 374, distance: 12.8
click at [455, 374] on div "85 K-Score : 良好 近期一到三個月發文頻率正常，且漲粉率與互動率高。 查看說明 追蹤數 5,272 互動率 2.66% 良好 觀看率 229% 優…" at bounding box center [591, 352] width 428 height 261
copy div "女性 58.4%"
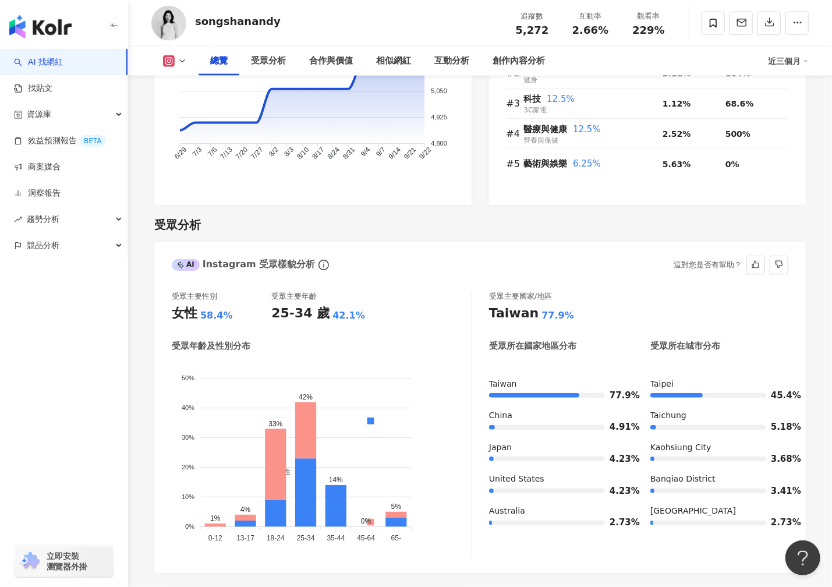
scroll to position [867, 0]
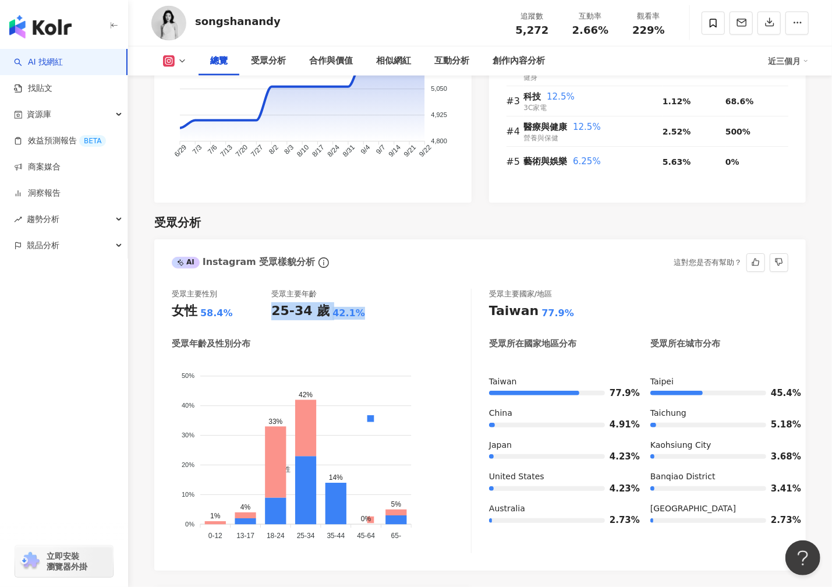
drag, startPoint x: 271, startPoint y: 300, endPoint x: 352, endPoint y: 306, distance: 81.1
click at [352, 306] on div "25-34 歲 42.1%" at bounding box center [321, 311] width 100 height 18
copy div "25-34 歲 42.1%"
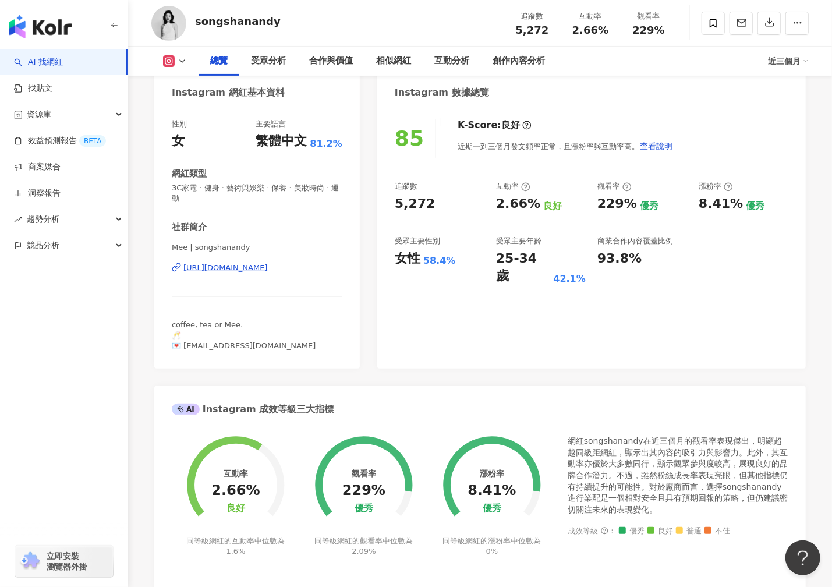
scroll to position [0, 0]
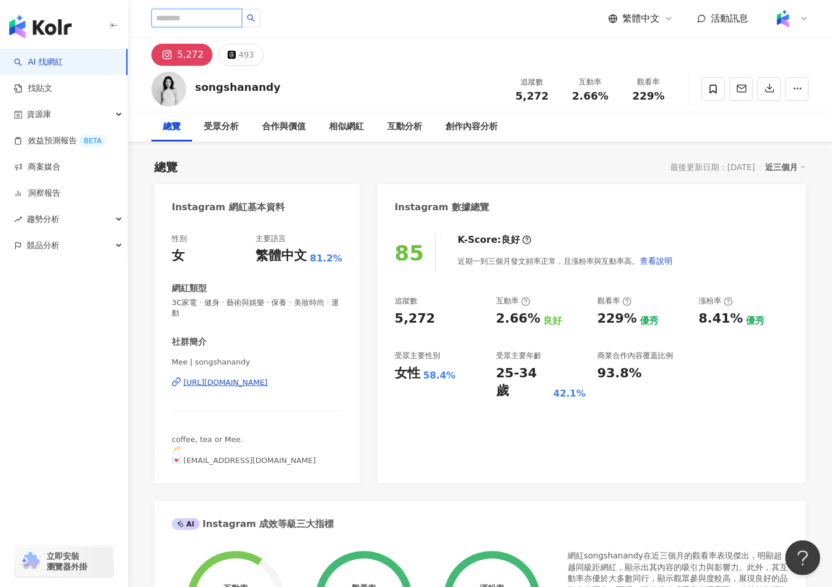
click at [211, 13] on input "search" at bounding box center [196, 18] width 91 height 19
paste input "********"
type input "********"
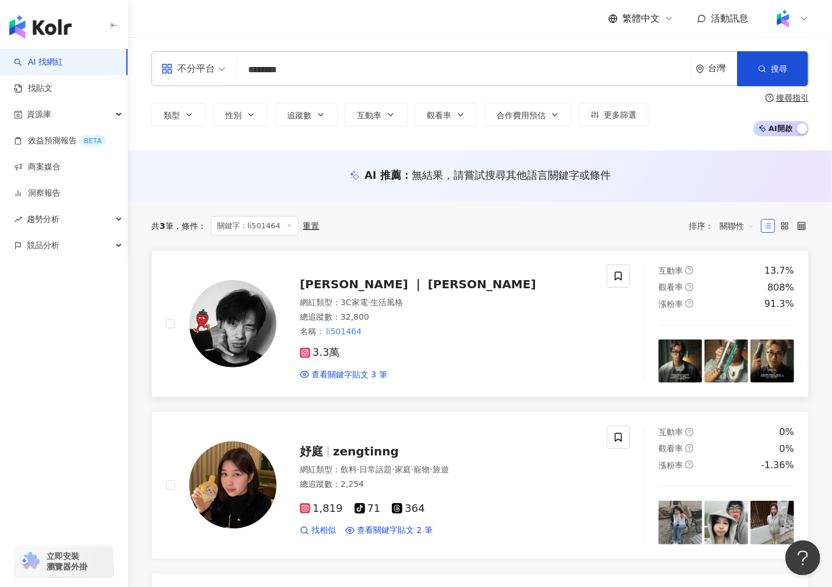
click at [351, 276] on div "Sam ｜ 山姆" at bounding box center [446, 284] width 293 height 16
drag, startPoint x: 314, startPoint y: 60, endPoint x: 225, endPoint y: 58, distance: 89.1
click at [225, 59] on div "不分平台 ******** 台灣 搜尋 78d3e733-82f1-4fe7-b2a1-4091a365d637 Sam ｜ 山姆 32,800 追蹤者 搜尋…" at bounding box center [479, 68] width 657 height 35
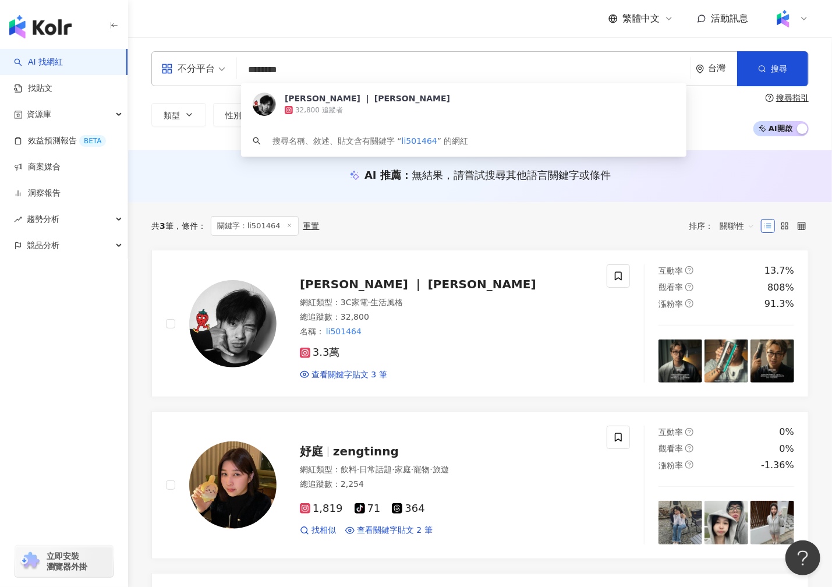
drag, startPoint x: 300, startPoint y: 68, endPoint x: 218, endPoint y: 68, distance: 82.1
click at [218, 68] on div "不分平台 ******** 台灣 搜尋 78d3e733-82f1-4fe7-b2a1-4091a365d637 Sam ｜ 山姆 32,800 追蹤者 搜尋…" at bounding box center [479, 68] width 657 height 35
paste input "******"
type input "**********"
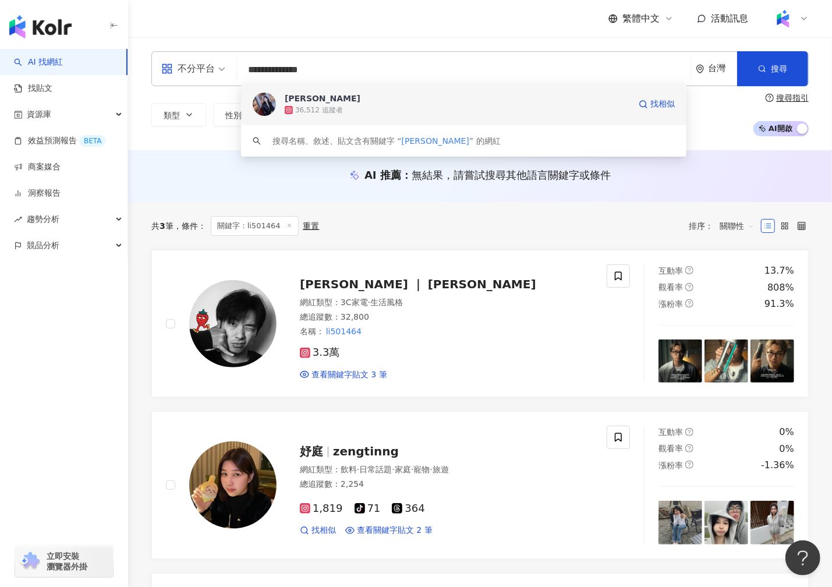
click at [396, 104] on div "36,512 追蹤者" at bounding box center [457, 110] width 345 height 12
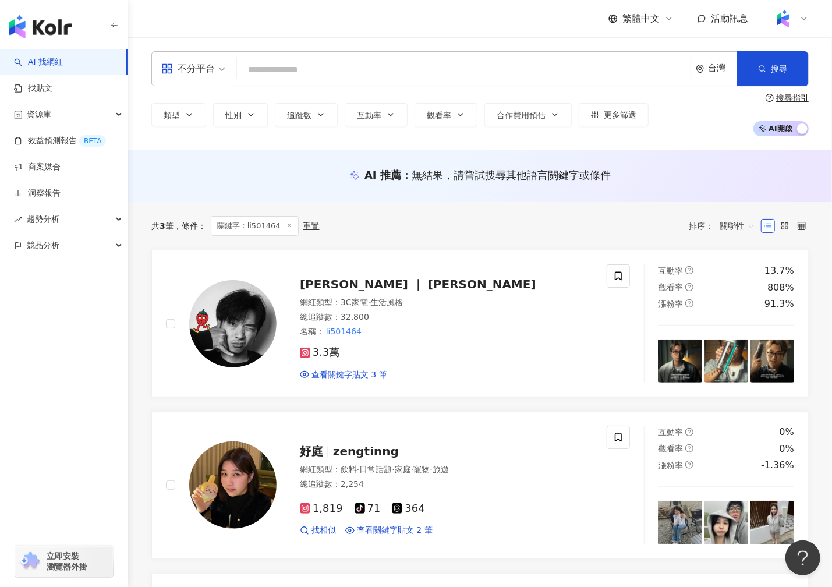
click at [247, 69] on input "search" at bounding box center [464, 70] width 444 height 22
paste input "*********"
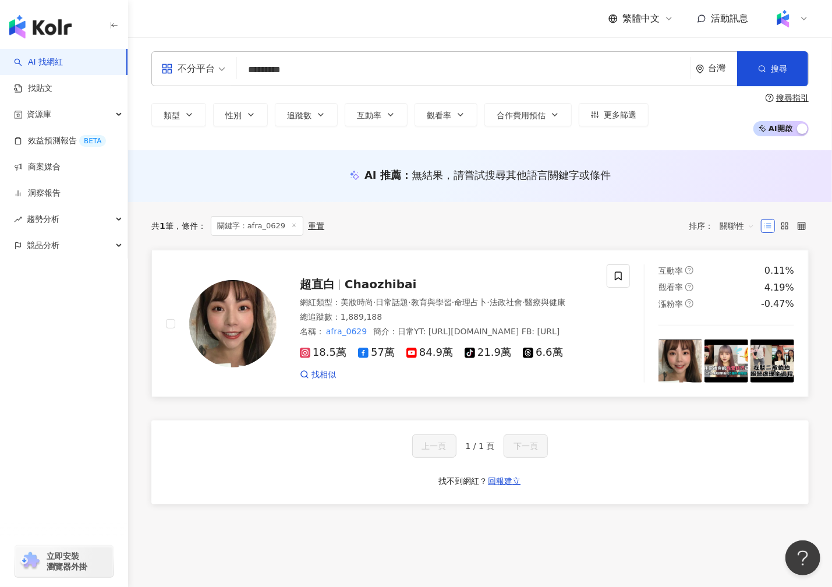
click at [366, 292] on div "超直白 Chaozhibai 網紅類型 ： 美妝時尚 · 日常話題 · 教育與學習 · 命理占卜 · 法政社會 · 醫療與健康 總追蹤數 ： 1,889,18…" at bounding box center [435, 324] width 316 height 114
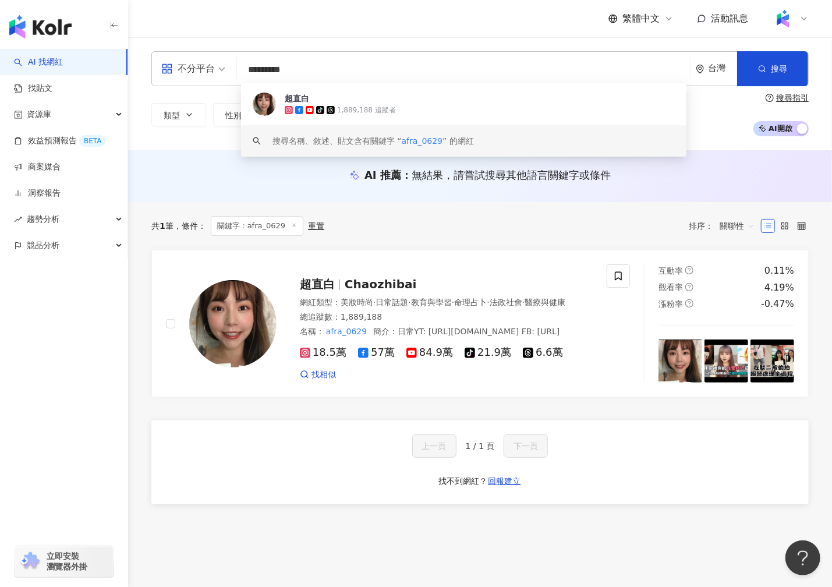
drag, startPoint x: 307, startPoint y: 72, endPoint x: 241, endPoint y: 72, distance: 66.4
click at [242, 72] on input "*********" at bounding box center [464, 70] width 444 height 22
paste input "***"
type input "**********"
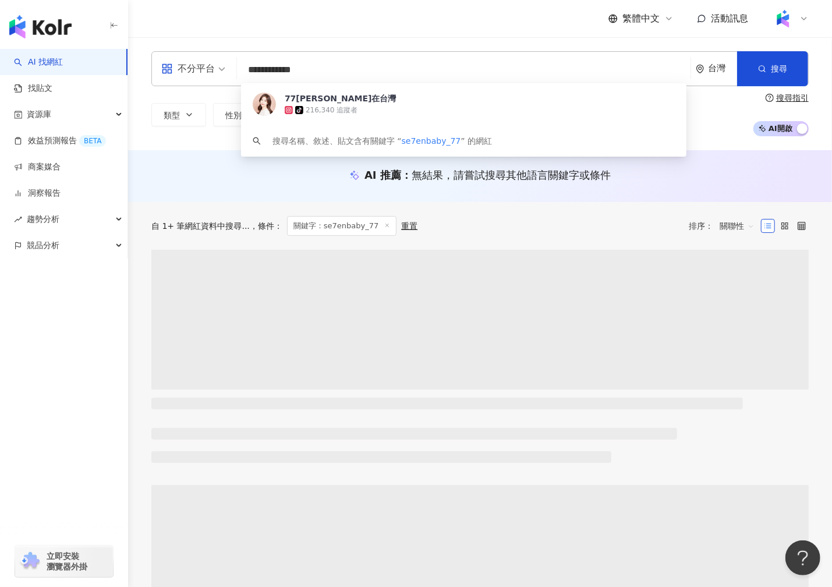
click at [323, 100] on div "77歐尼在台灣" at bounding box center [341, 99] width 112 height 12
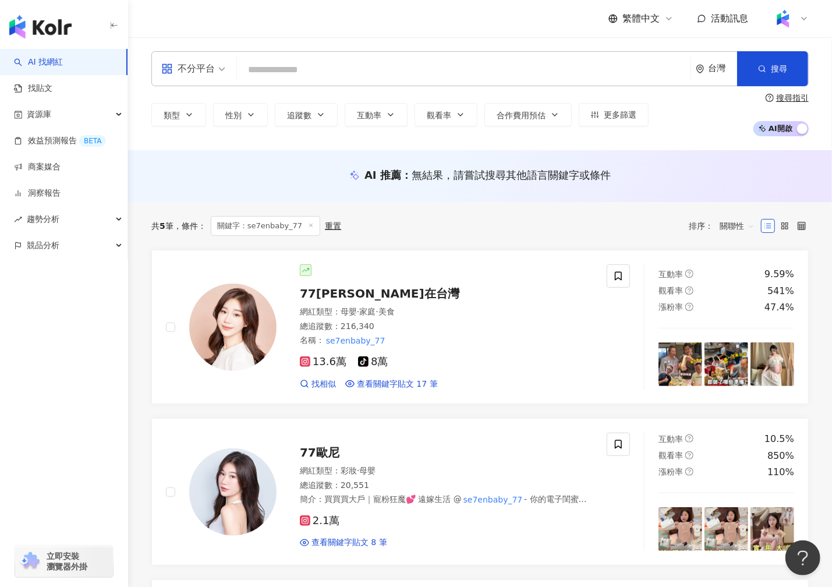
click at [278, 68] on input "search" at bounding box center [464, 70] width 444 height 22
paste input "**********"
type input "**********"
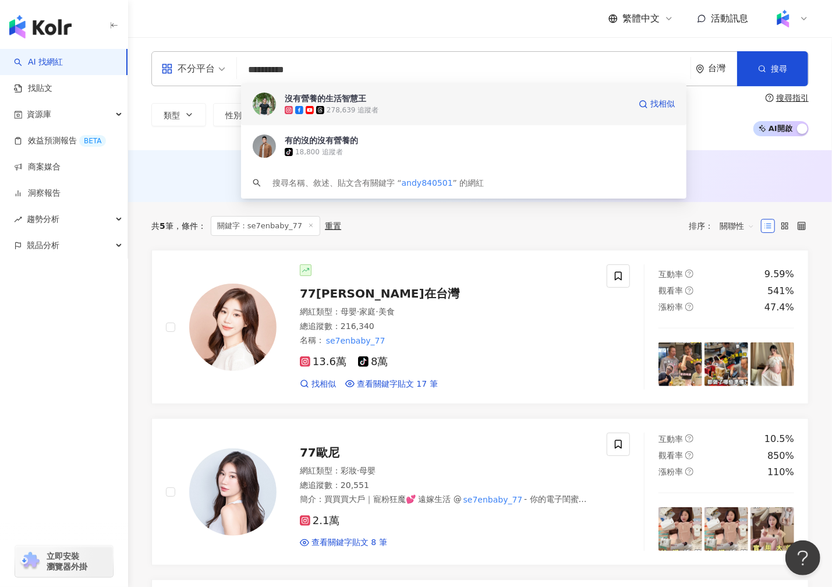
click at [340, 100] on div "沒有營養的生活智慧王" at bounding box center [326, 99] width 82 height 12
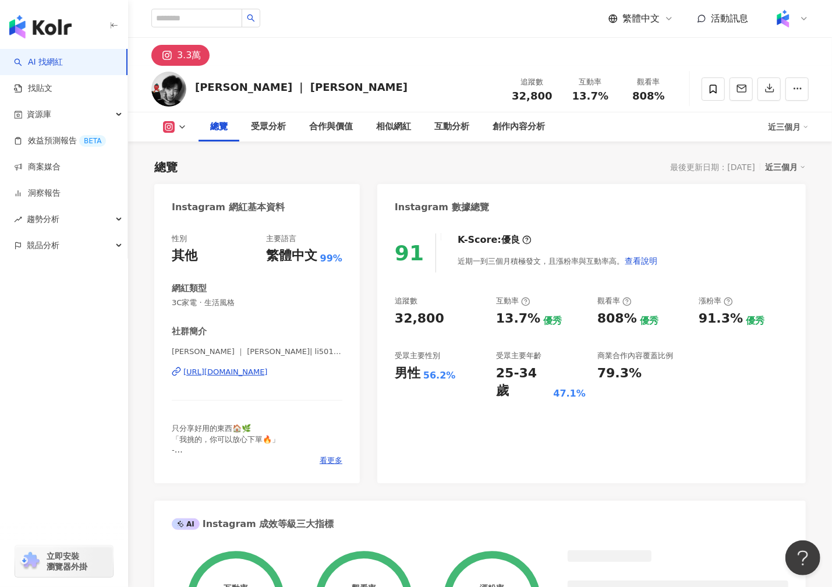
drag, startPoint x: 401, startPoint y: 371, endPoint x: 449, endPoint y: 376, distance: 48.6
click at [449, 376] on div "男性 56.2%" at bounding box center [440, 373] width 90 height 18
click at [457, 376] on div "男性 56.2%" at bounding box center [440, 373] width 90 height 18
click at [449, 374] on div "56.2%" at bounding box center [439, 375] width 33 height 13
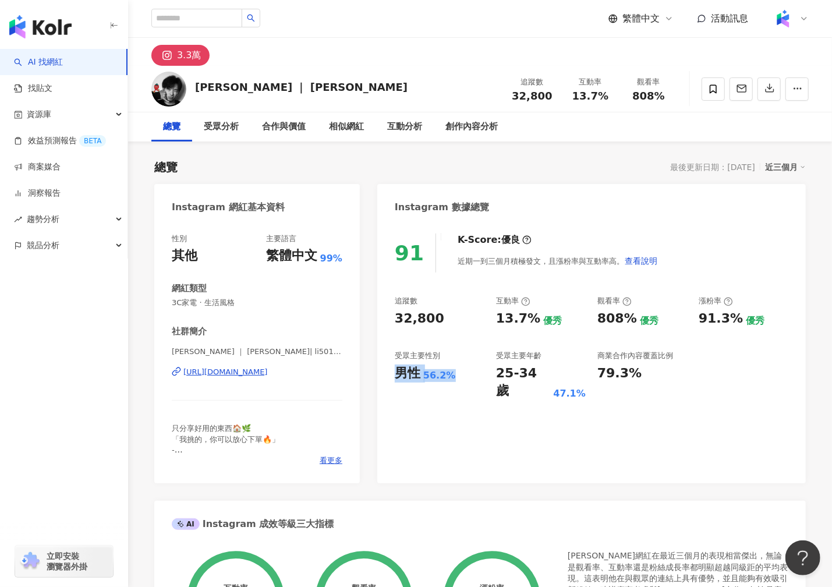
drag, startPoint x: 397, startPoint y: 371, endPoint x: 451, endPoint y: 371, distance: 54.1
click at [452, 372] on div "男性 56.2%" at bounding box center [440, 373] width 90 height 18
copy div "男性 56.2%"
drag, startPoint x: 495, startPoint y: 373, endPoint x: 578, endPoint y: 374, distance: 82.7
click at [578, 374] on div "25-34 歲 47.1%" at bounding box center [541, 382] width 90 height 36
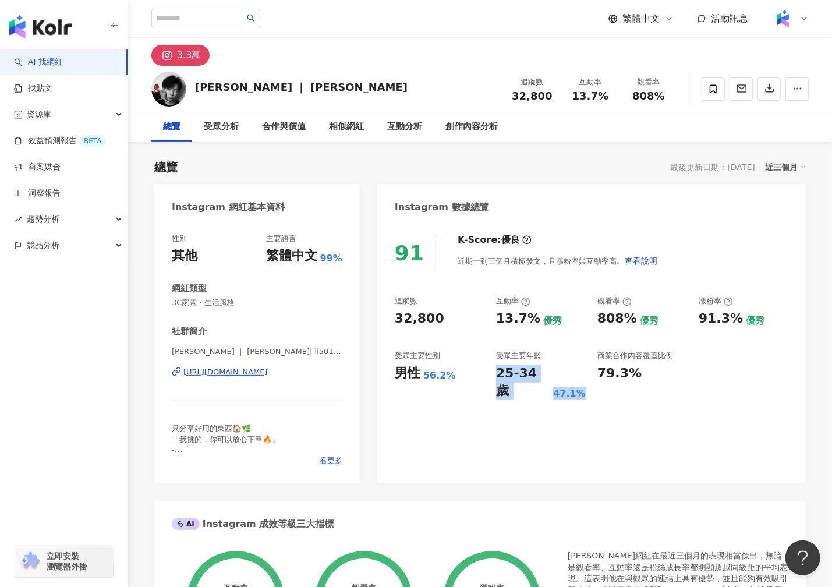
copy div "25-34 歲 47.1%"
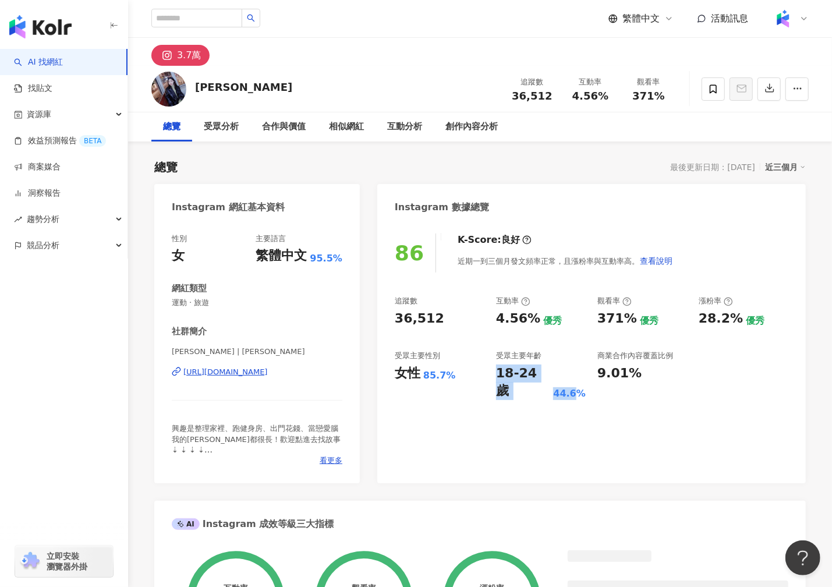
drag, startPoint x: 497, startPoint y: 367, endPoint x: 580, endPoint y: 371, distance: 83.3
click at [580, 371] on div "追蹤數 36,512 互動率 4.56% 優秀 觀看率 371% 優秀 漲粉率 28.2% 優秀 受眾主要性別 女性 85.7% 受眾主要年齡 18-24 歲…" at bounding box center [592, 348] width 394 height 104
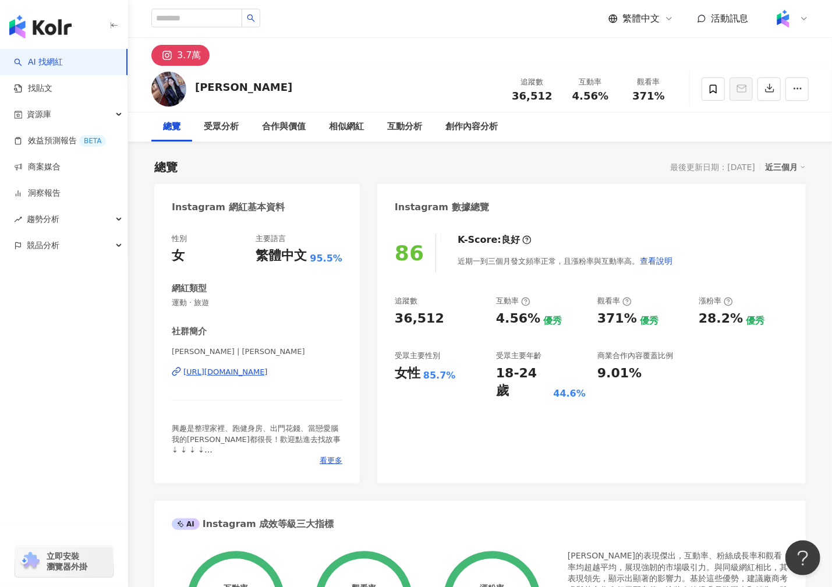
click at [402, 374] on div "女性" at bounding box center [408, 373] width 26 height 18
drag, startPoint x: 394, startPoint y: 374, endPoint x: 453, endPoint y: 372, distance: 59.4
click at [453, 373] on div "86 K-Score : 良好 近期一到三個月發文頻率正常，且漲粉率與互動率高。 查看說明 追蹤數 36,512 互動率 4.56% 優秀 觀看率 371% …" at bounding box center [591, 352] width 428 height 261
copy div "女性 85.7%"
drag, startPoint x: 497, startPoint y: 375, endPoint x: 579, endPoint y: 375, distance: 82.7
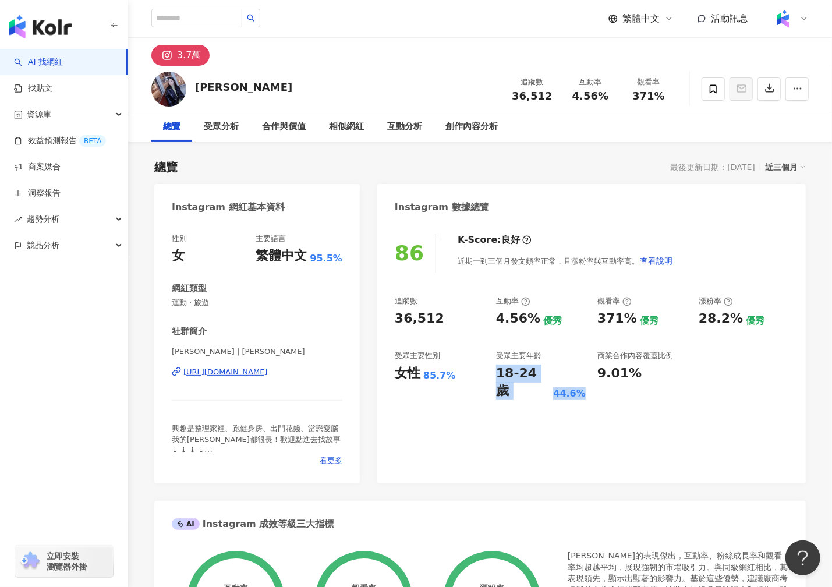
click at [579, 375] on div "18-24 歲 44.6%" at bounding box center [541, 382] width 90 height 36
copy div "18-24 歲 44.6%"
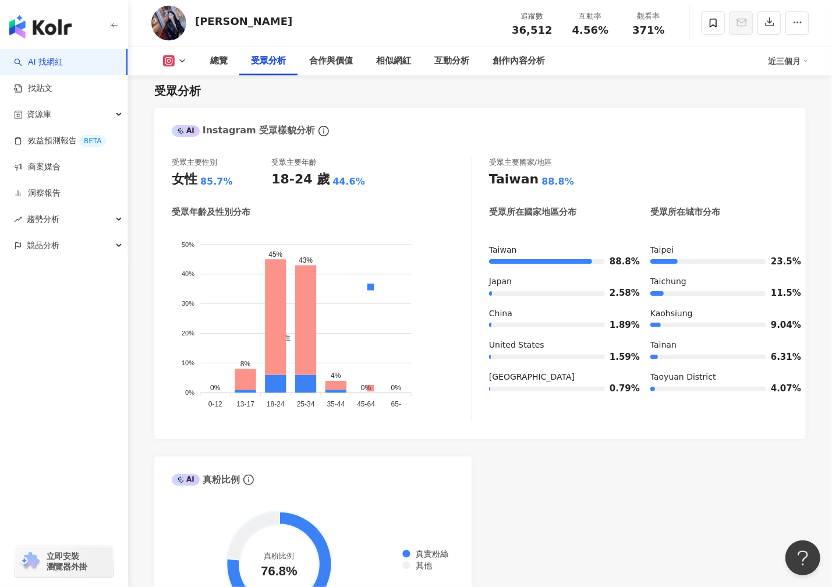
scroll to position [1133, 0]
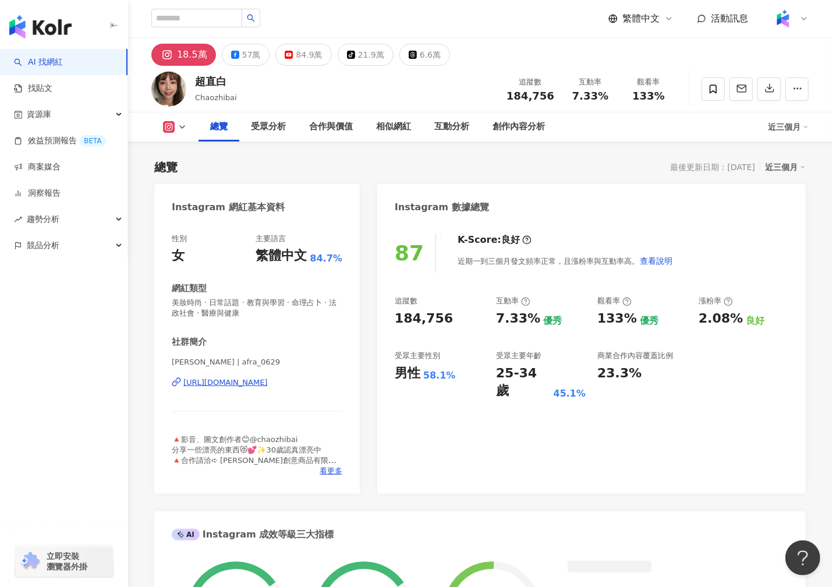
click at [412, 375] on div "男性 58.1%" at bounding box center [440, 373] width 90 height 18
click at [395, 374] on div "男性" at bounding box center [408, 373] width 26 height 18
drag, startPoint x: 396, startPoint y: 373, endPoint x: 449, endPoint y: 371, distance: 53.6
click at [450, 371] on div "男性 58.1%" at bounding box center [440, 373] width 90 height 18
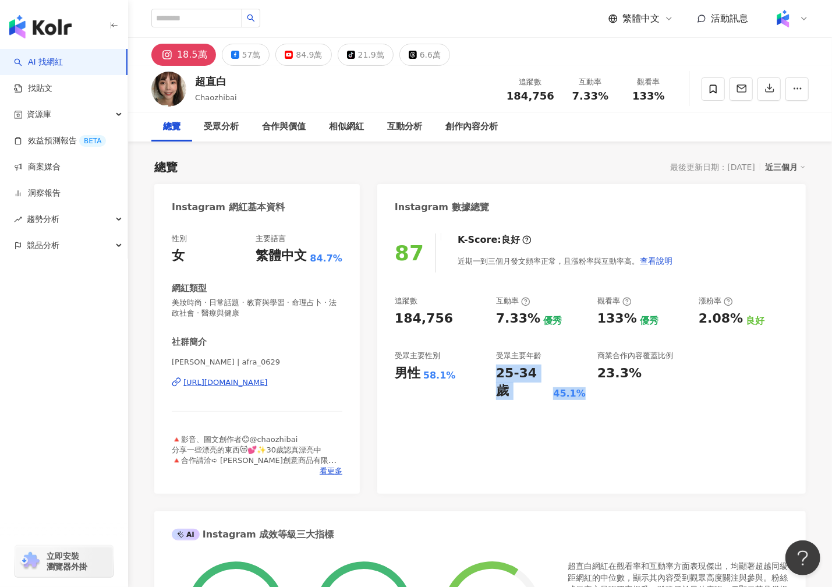
drag, startPoint x: 499, startPoint y: 375, endPoint x: 590, endPoint y: 377, distance: 90.2
click at [590, 377] on div "追蹤數 184,756 互動率 7.33% 優秀 觀看率 133% 優秀 漲粉率 2.08% 良好 受眾主要性別 男性 58.1% 受眾主要年齡 25-34 …" at bounding box center [592, 348] width 394 height 104
copy div "25-34 歲 45.1%"
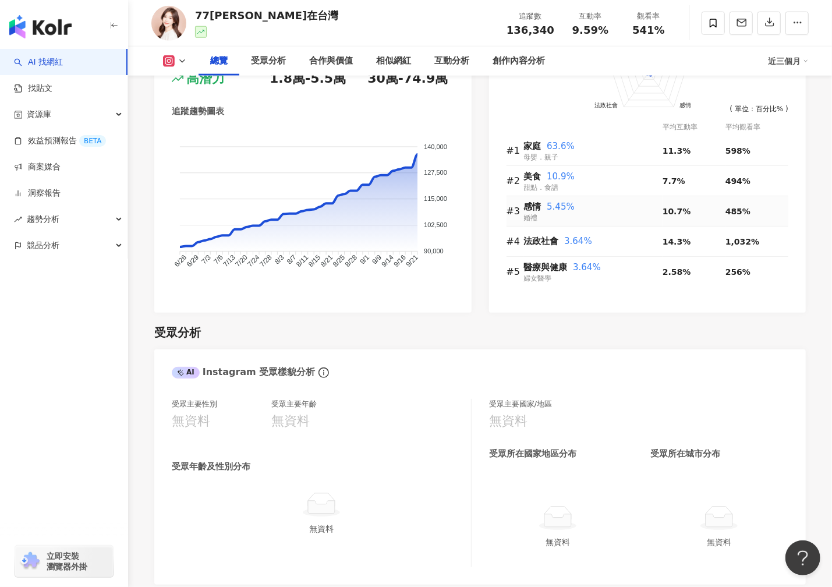
scroll to position [974, 0]
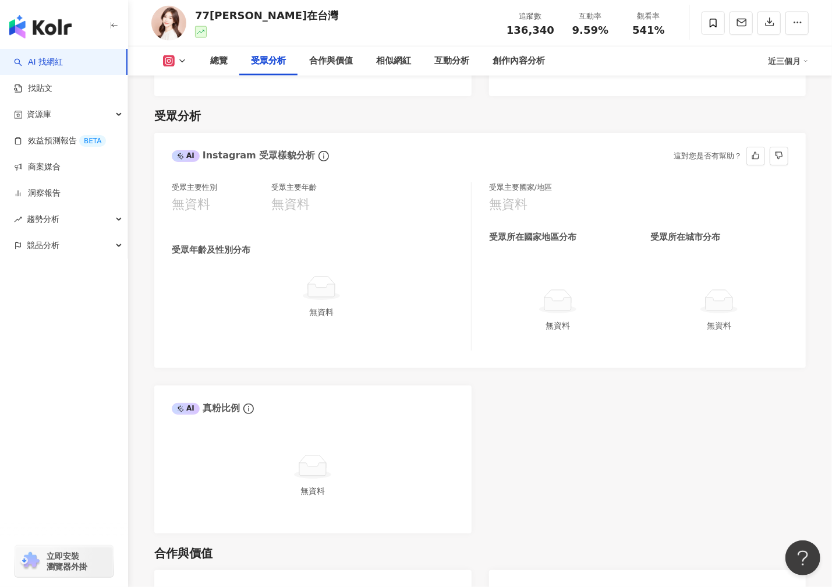
click at [529, 243] on div "受眾所在國家地區分布 受眾所在城市分布" at bounding box center [638, 241] width 299 height 21
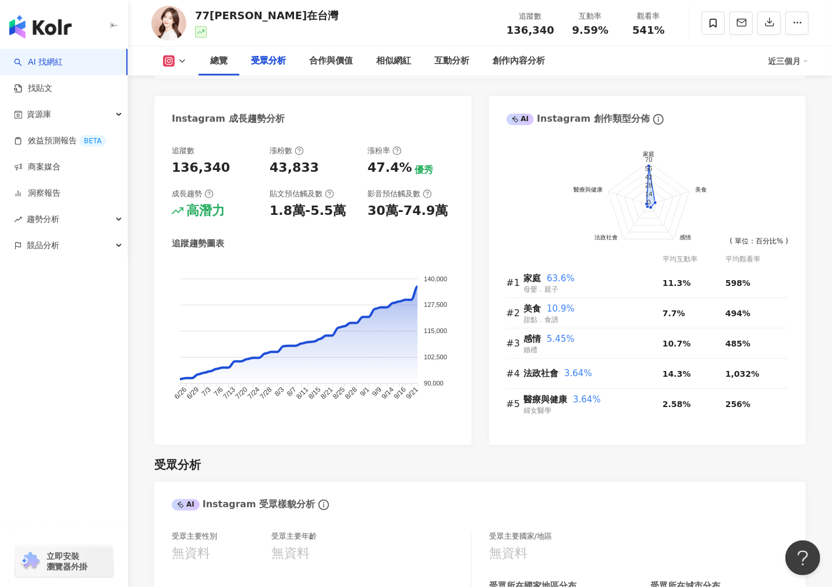
scroll to position [977, 0]
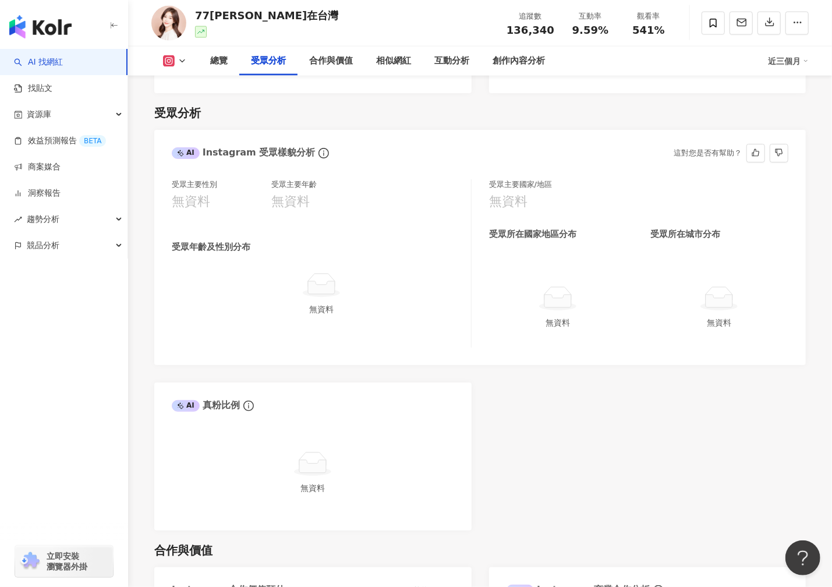
click at [192, 155] on div "AI" at bounding box center [186, 153] width 28 height 12
click at [318, 154] on icon "info-circle" at bounding box center [323, 153] width 10 height 10
